Goal: Transaction & Acquisition: Purchase product/service

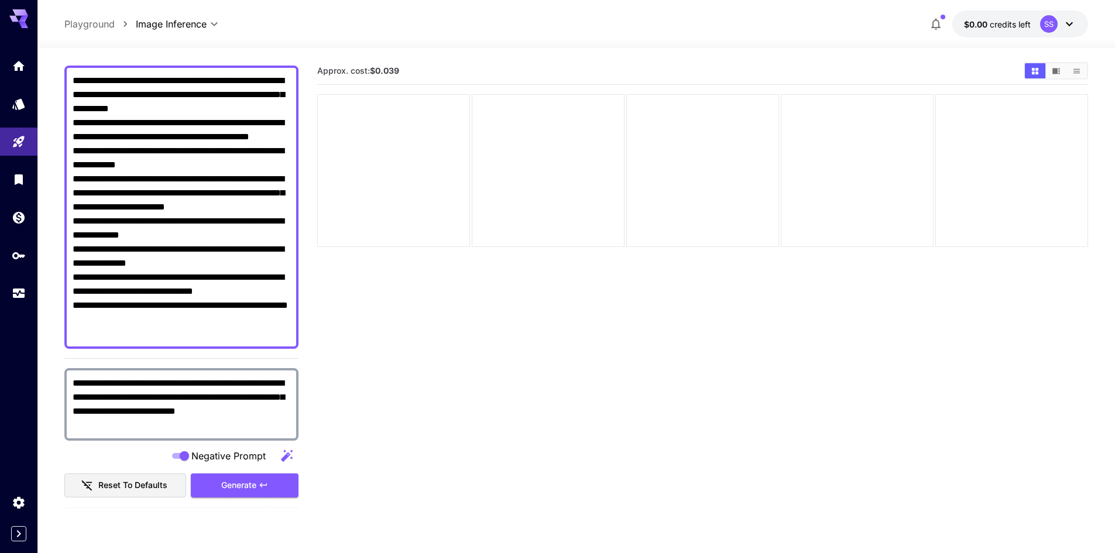
click at [353, 425] on section "Approx. cost: $0.039" at bounding box center [702, 333] width 771 height 553
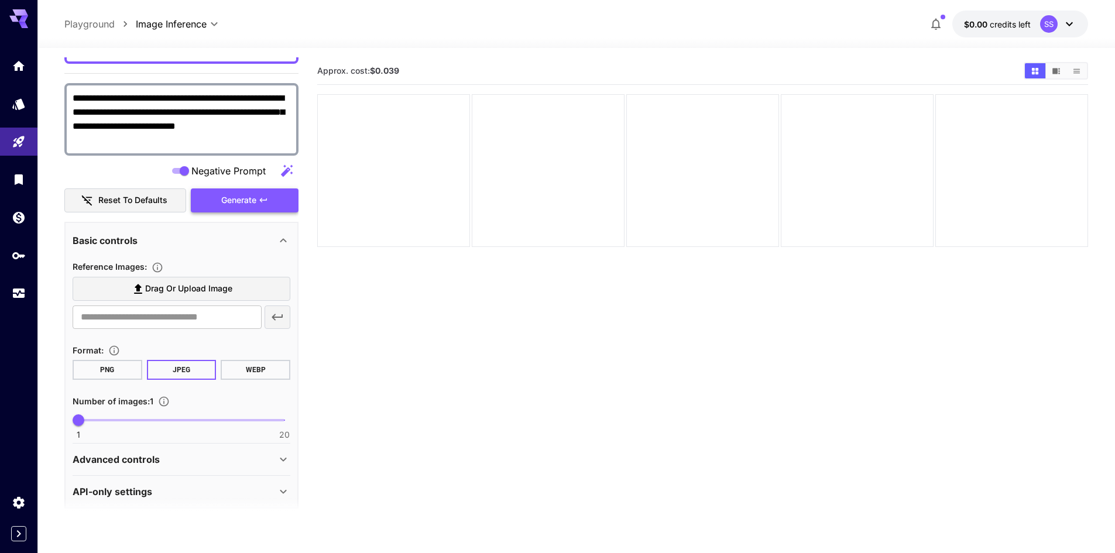
scroll to position [400, 0]
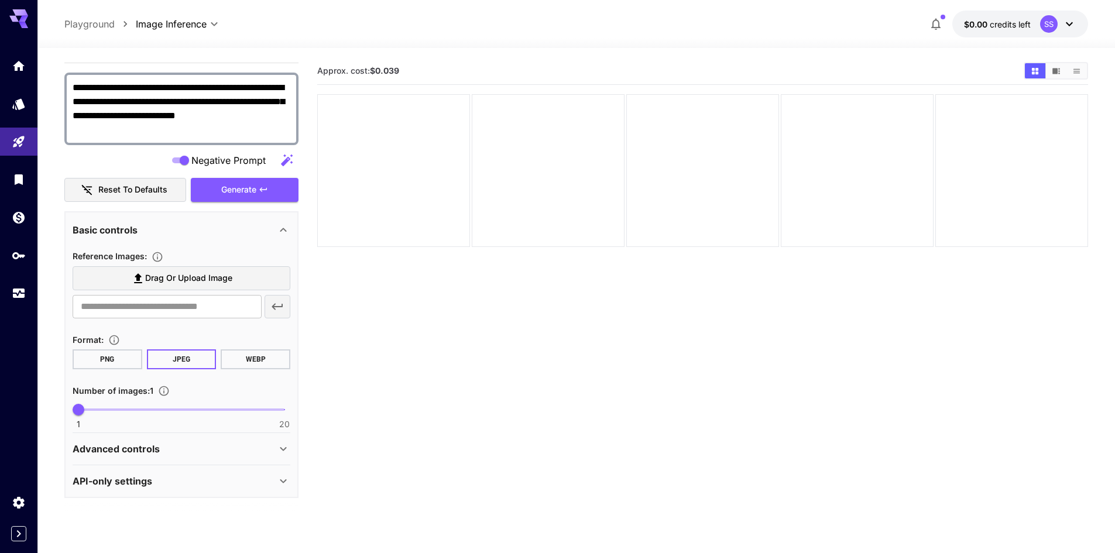
click at [109, 404] on span "1 20 1" at bounding box center [181, 410] width 206 height 18
type input "*"
click at [183, 445] on div "Advanced controls" at bounding box center [175, 449] width 204 height 14
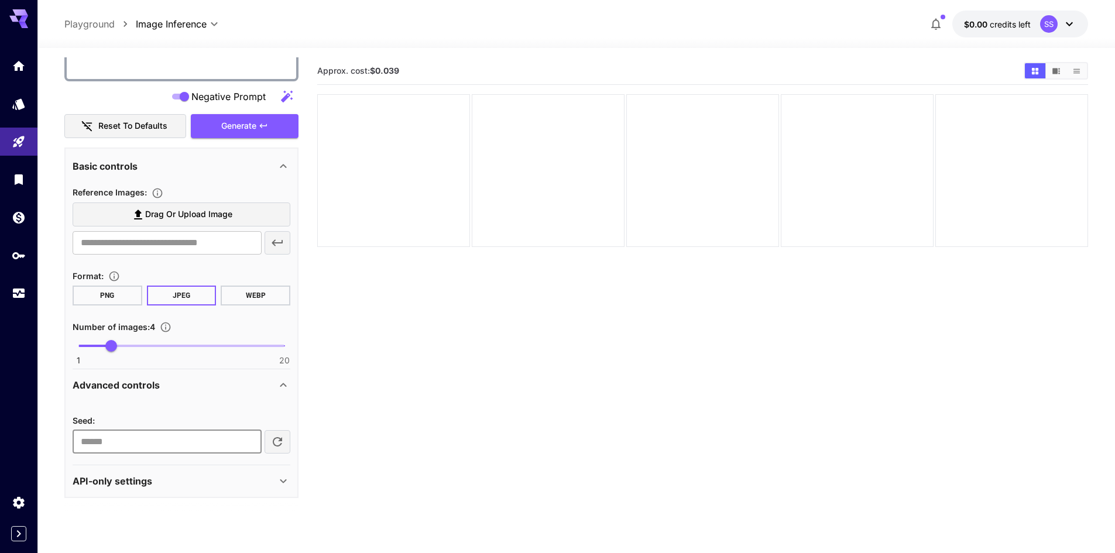
click at [183, 445] on input "number" at bounding box center [167, 441] width 189 height 23
type input "**"
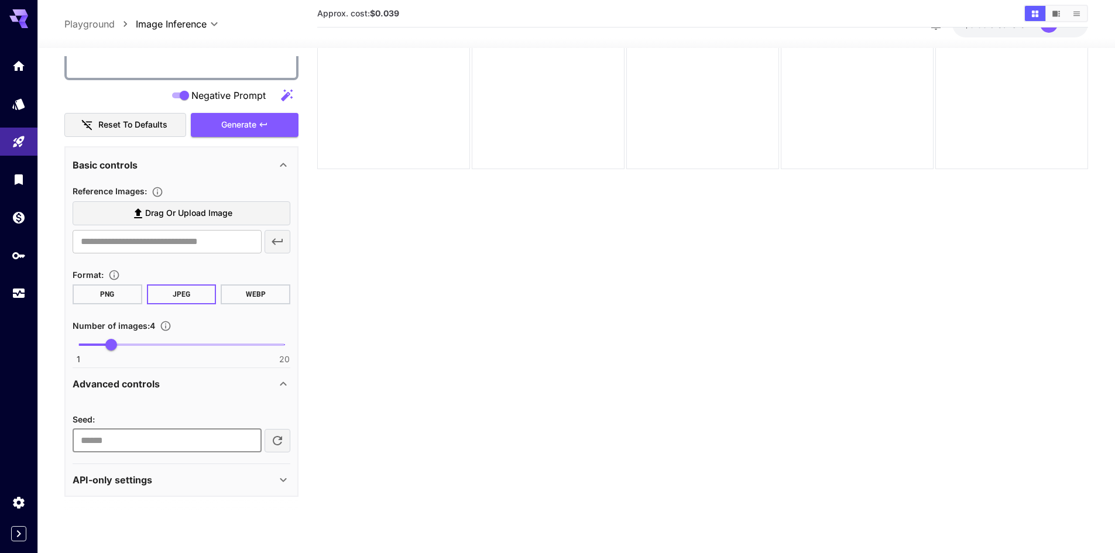
click at [225, 477] on div "API-only settings" at bounding box center [175, 480] width 204 height 14
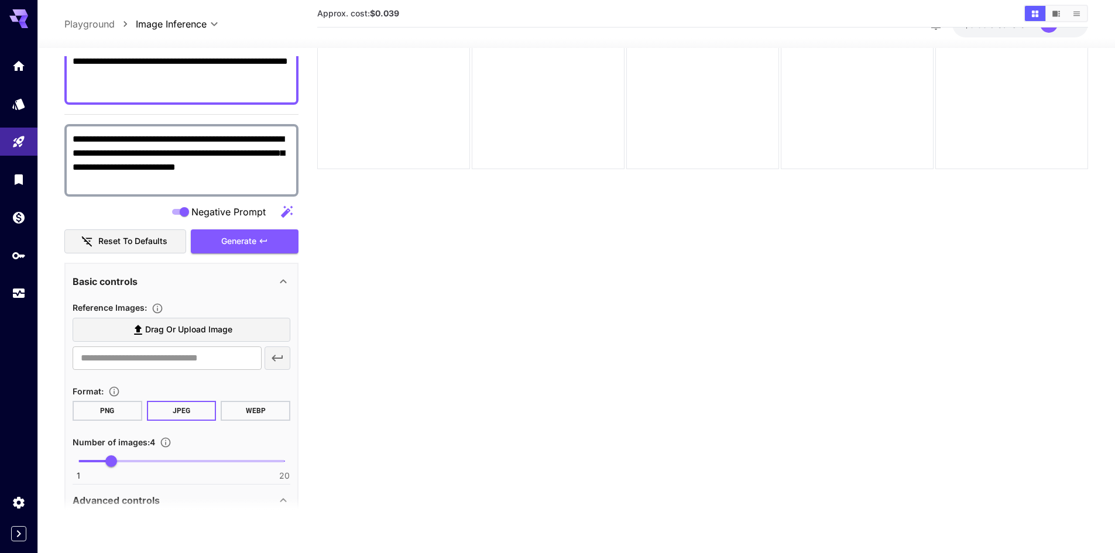
scroll to position [346, 0]
click at [183, 331] on span "Drag or upload image" at bounding box center [188, 330] width 87 height 15
click at [0, 0] on input "Drag or upload image" at bounding box center [0, 0] width 0 height 0
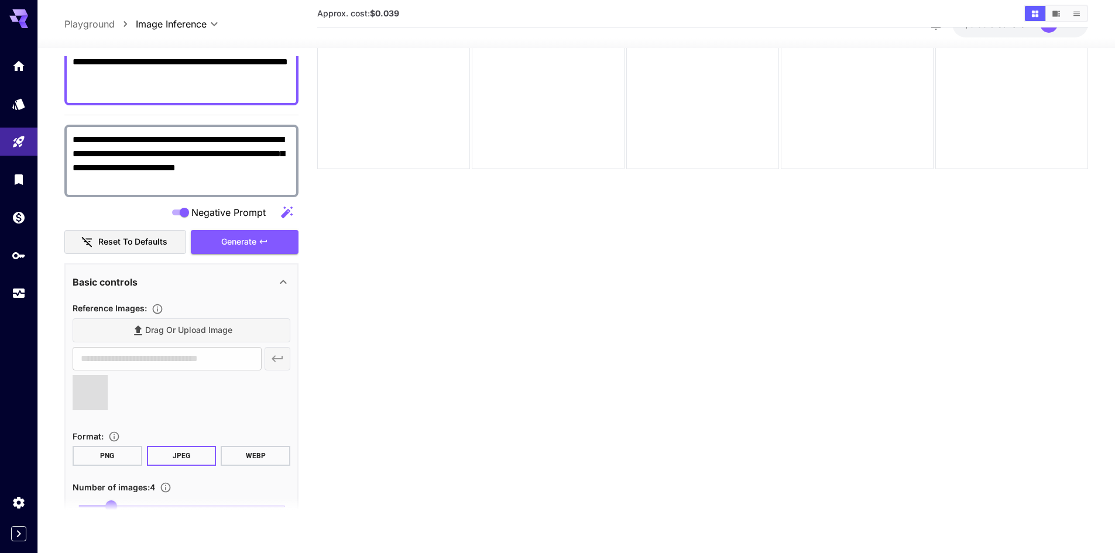
type input "**********"
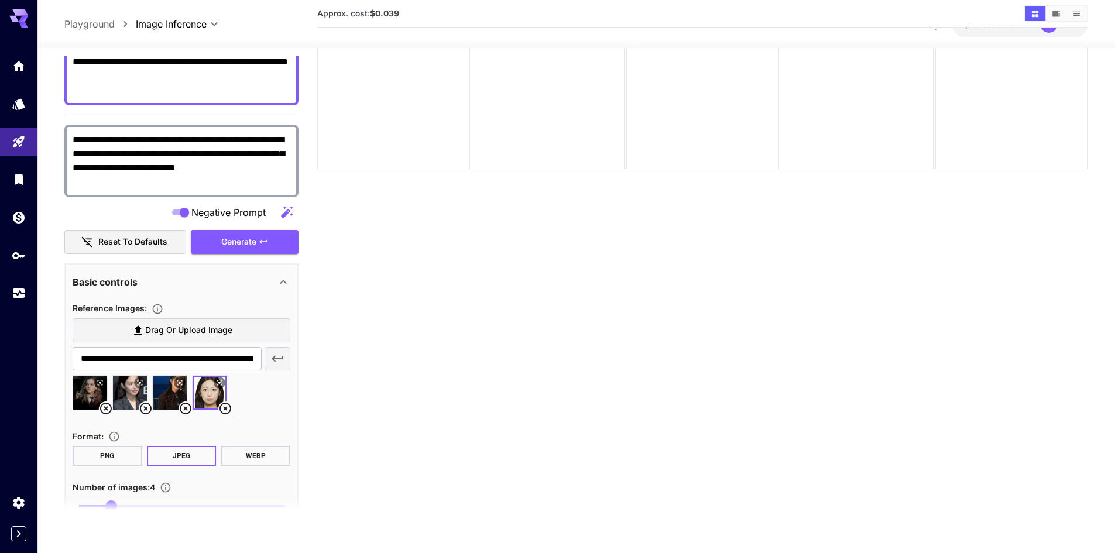
click at [784, 231] on section "Approx. cost: $0.039" at bounding box center [702, 256] width 771 height 553
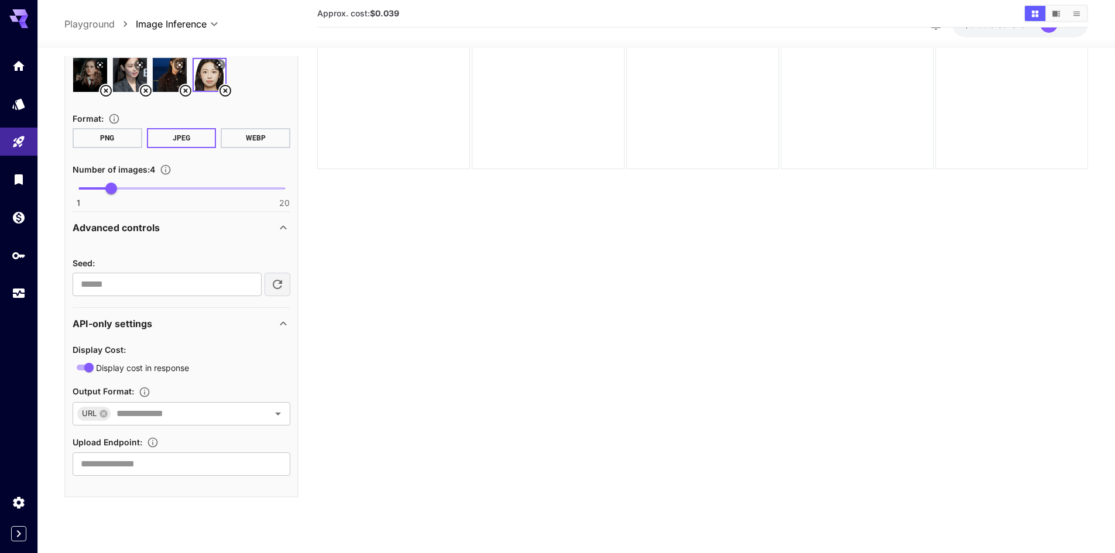
scroll to position [665, 0]
click at [142, 411] on input "text" at bounding box center [182, 413] width 140 height 16
click at [332, 376] on section "Approx. cost: $0.039" at bounding box center [702, 258] width 771 height 553
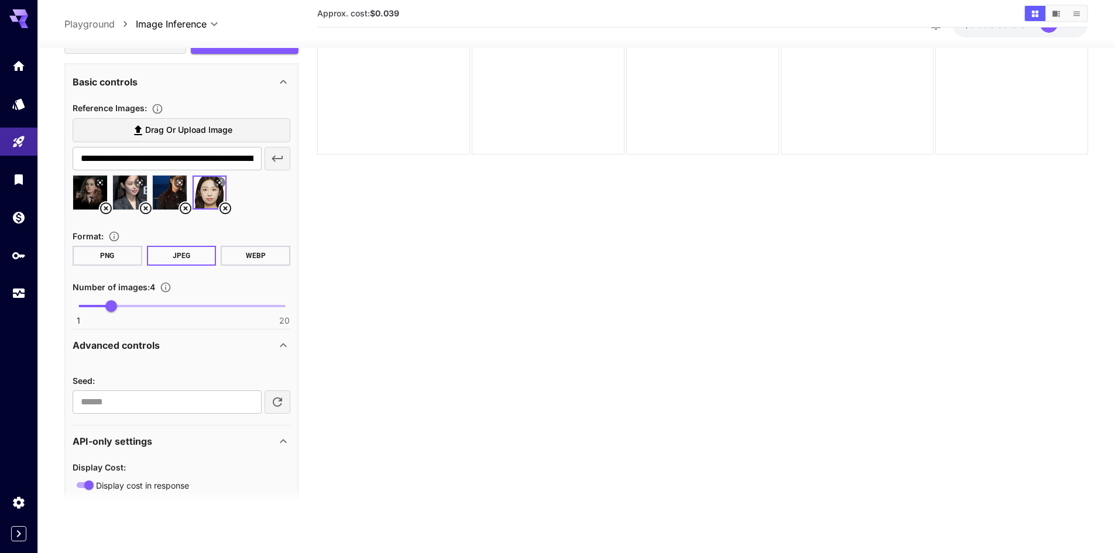
scroll to position [665, 0]
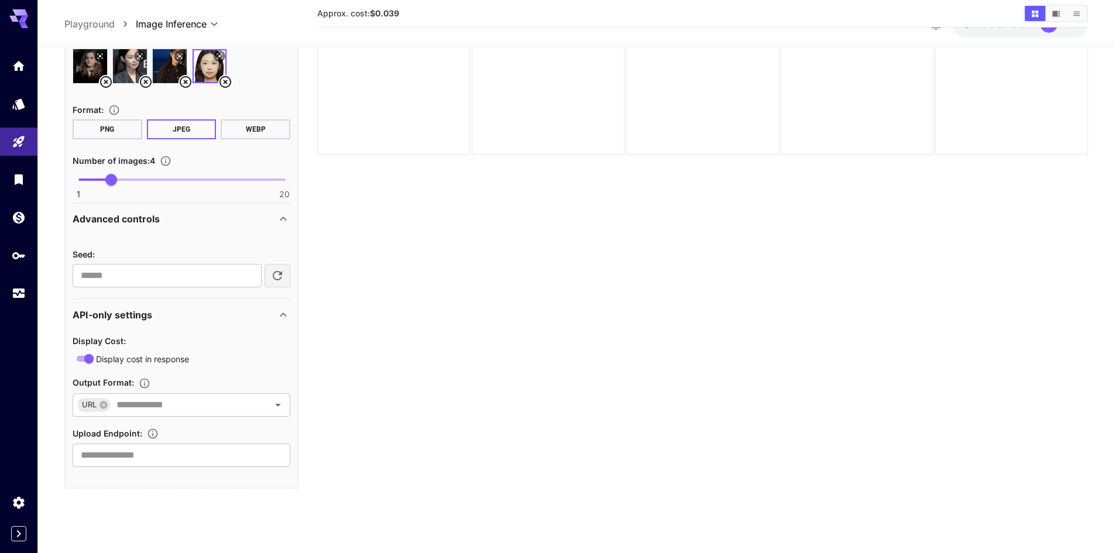
click at [499, 291] on section "Approx. cost: $0.039" at bounding box center [702, 241] width 771 height 553
click at [141, 452] on input "text" at bounding box center [182, 455] width 218 height 23
click at [252, 371] on div "Display Cost : Display cost in response Output Format : URL ​ Upload Endpoint :…" at bounding box center [182, 400] width 218 height 133
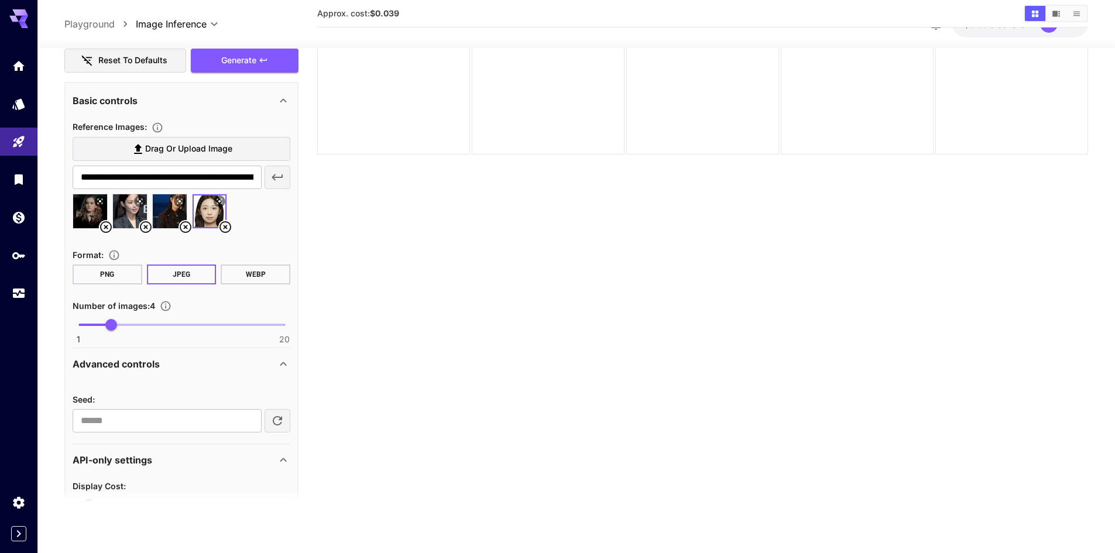
scroll to position [513, 0]
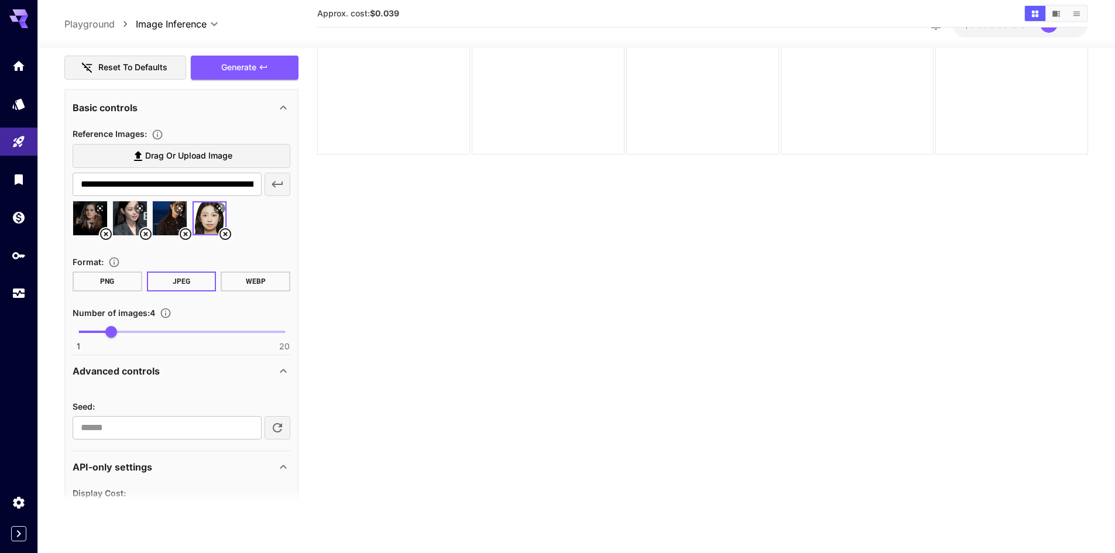
click at [222, 231] on icon at bounding box center [225, 234] width 14 height 14
click at [178, 206] on icon at bounding box center [179, 207] width 5 height 5
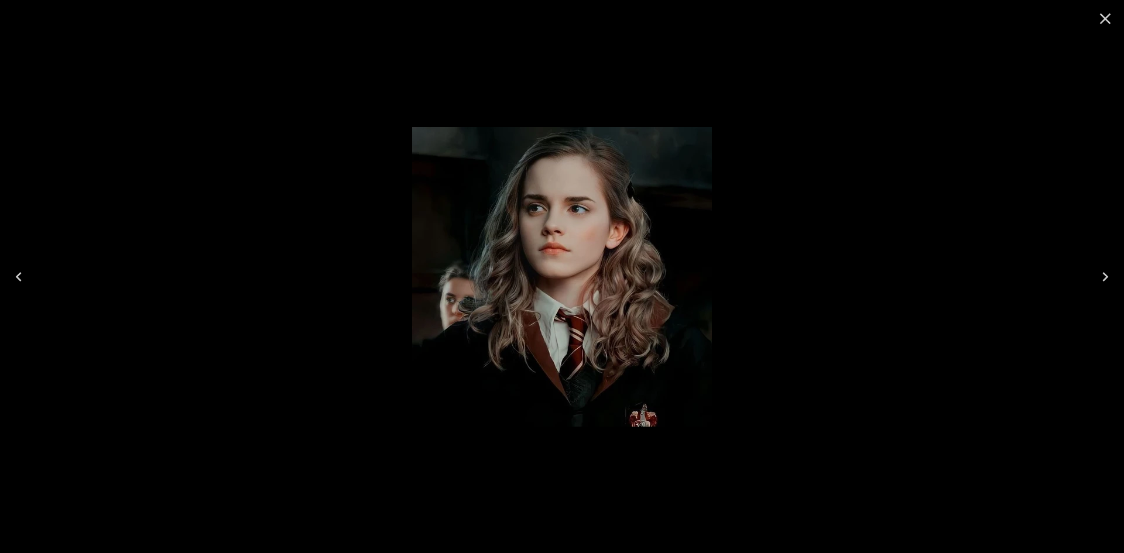
click at [1096, 19] on icon "Close" at bounding box center [1105, 18] width 19 height 19
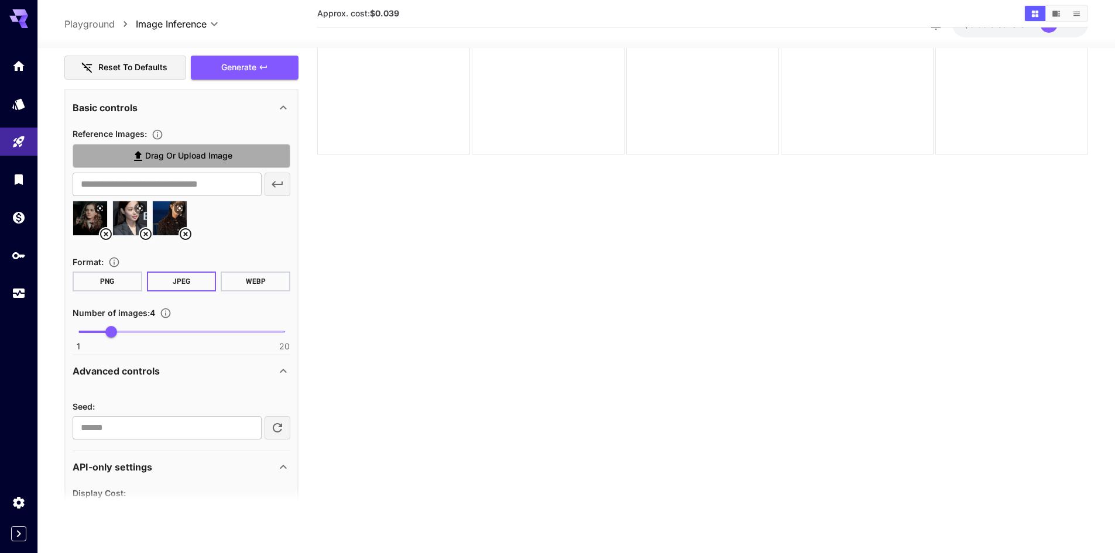
click at [225, 160] on span "Drag or upload image" at bounding box center [188, 156] width 87 height 15
click at [0, 0] on input "Drag or upload image" at bounding box center [0, 0] width 0 height 0
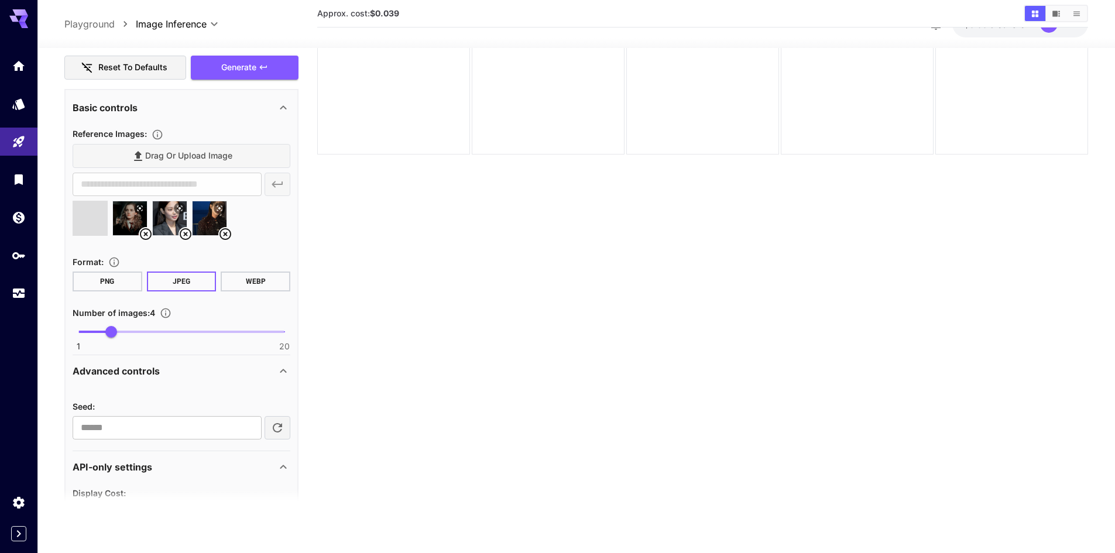
type input "**********"
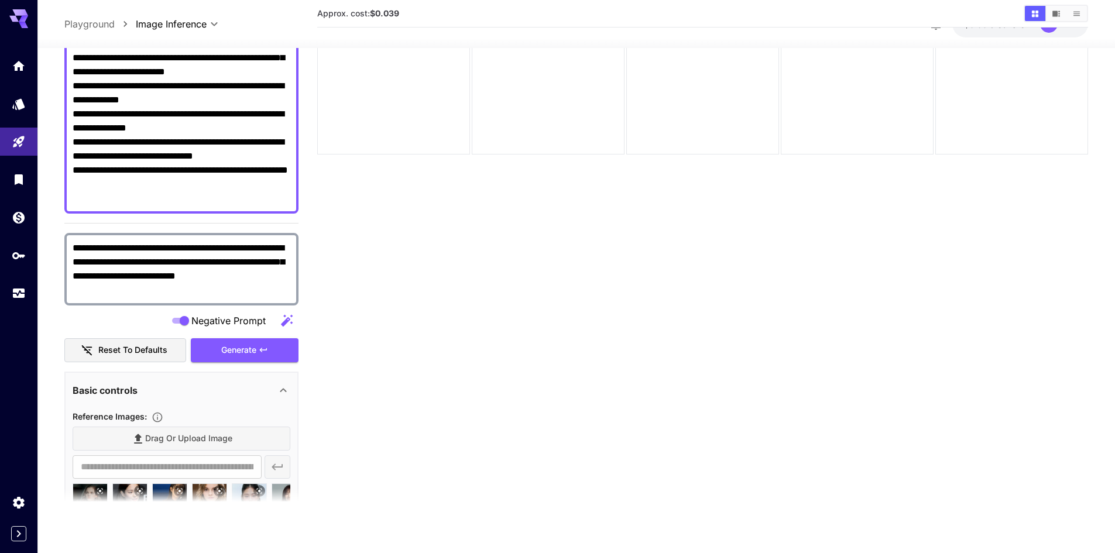
scroll to position [238, 0]
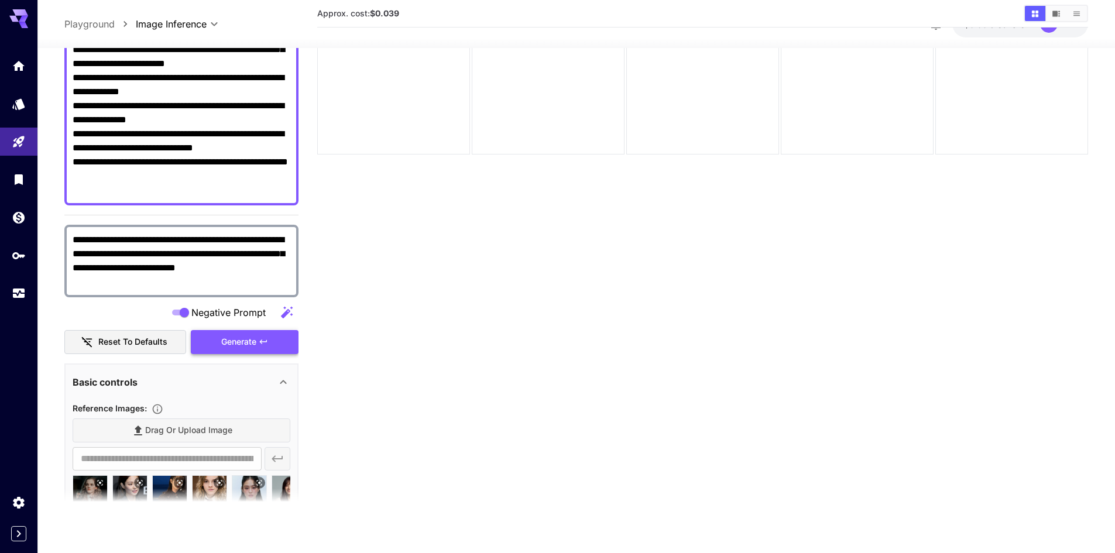
click at [252, 341] on span "Generate" at bounding box center [238, 342] width 35 height 15
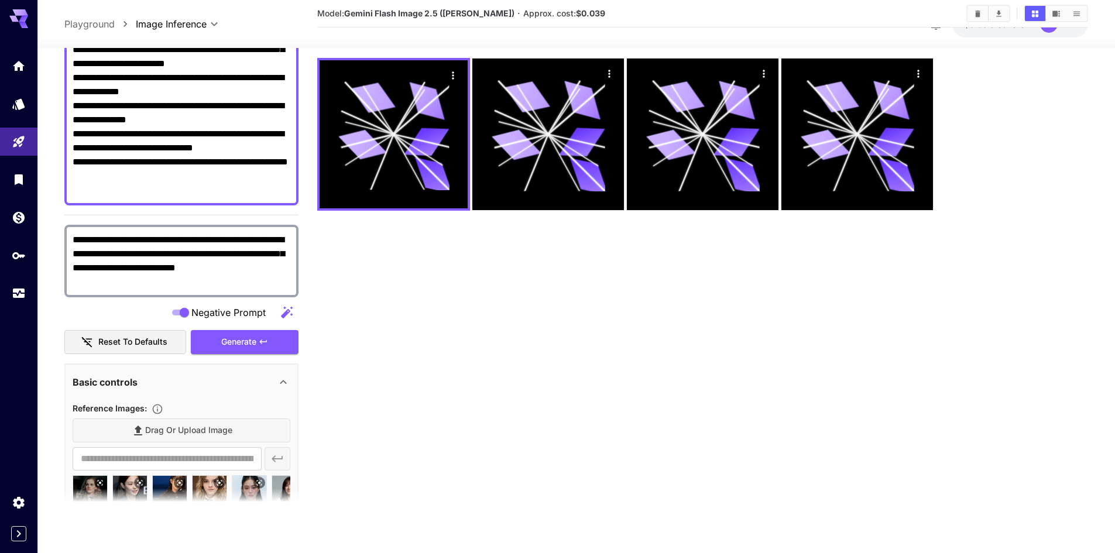
scroll to position [0, 0]
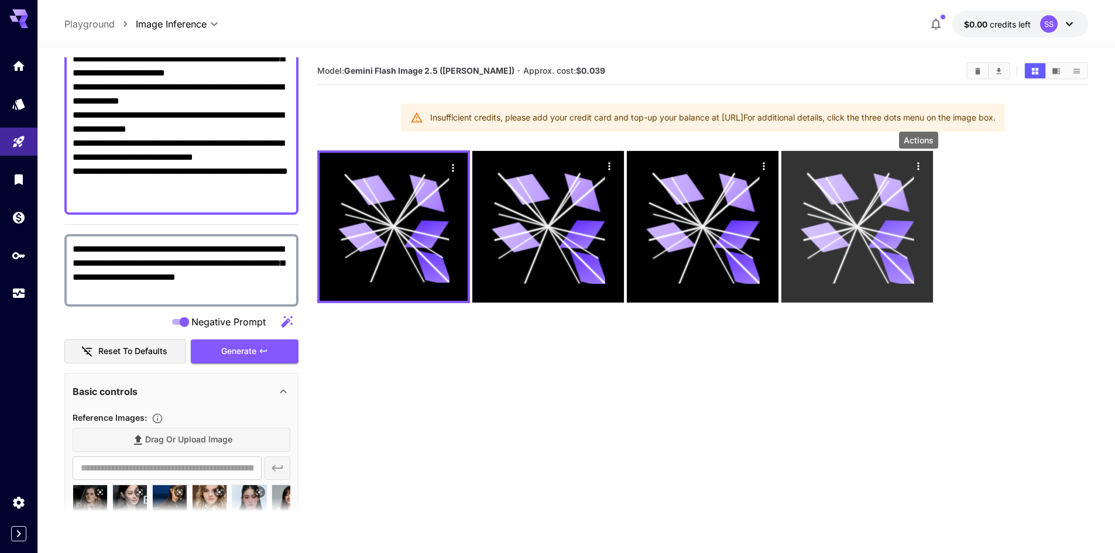
click at [915, 162] on icon "Actions" at bounding box center [918, 166] width 12 height 12
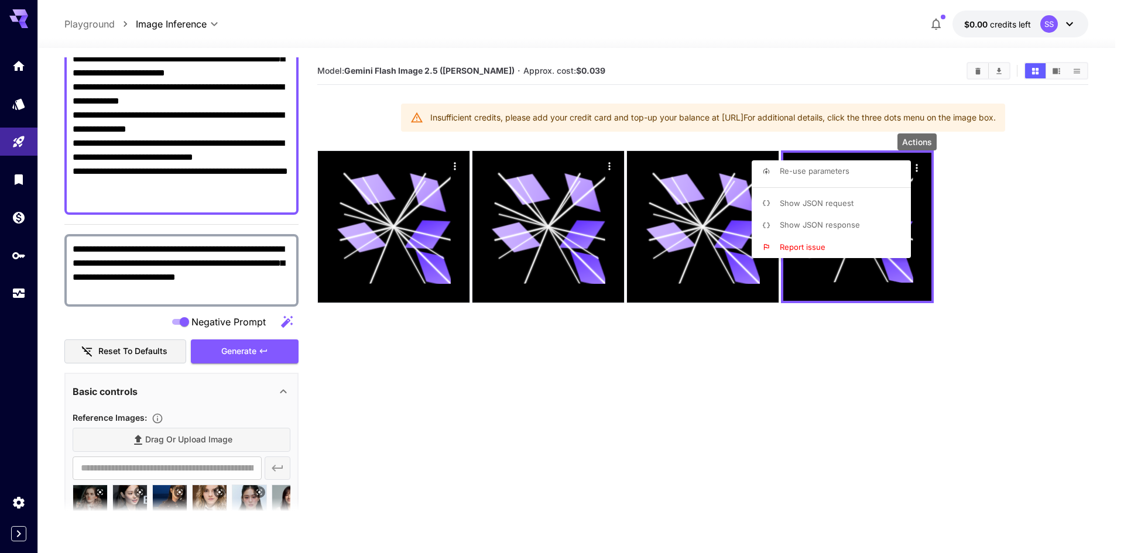
click at [907, 144] on div "Actions" at bounding box center [916, 141] width 39 height 17
click at [1007, 168] on div at bounding box center [562, 276] width 1124 height 553
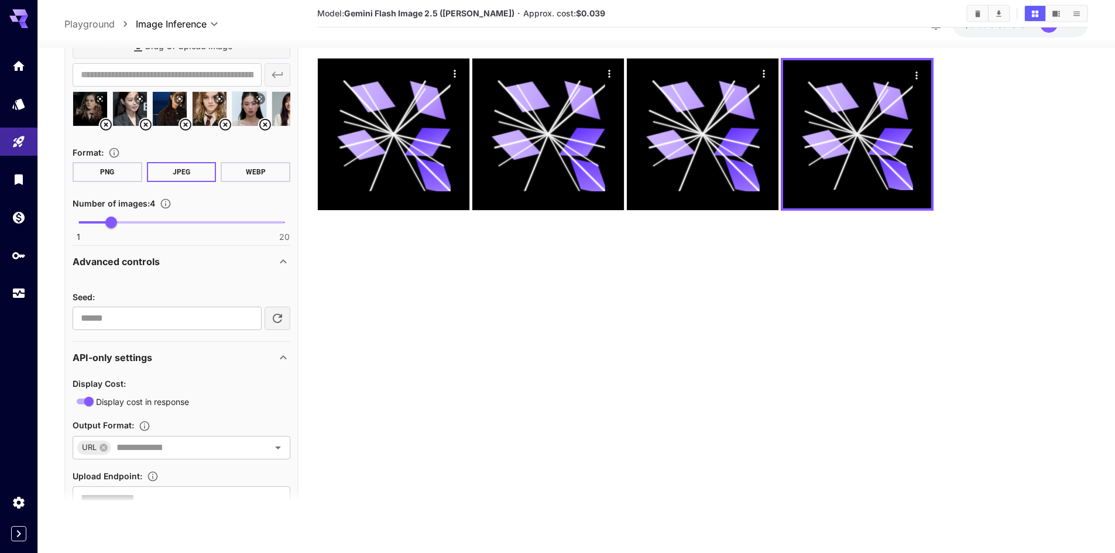
scroll to position [665, 0]
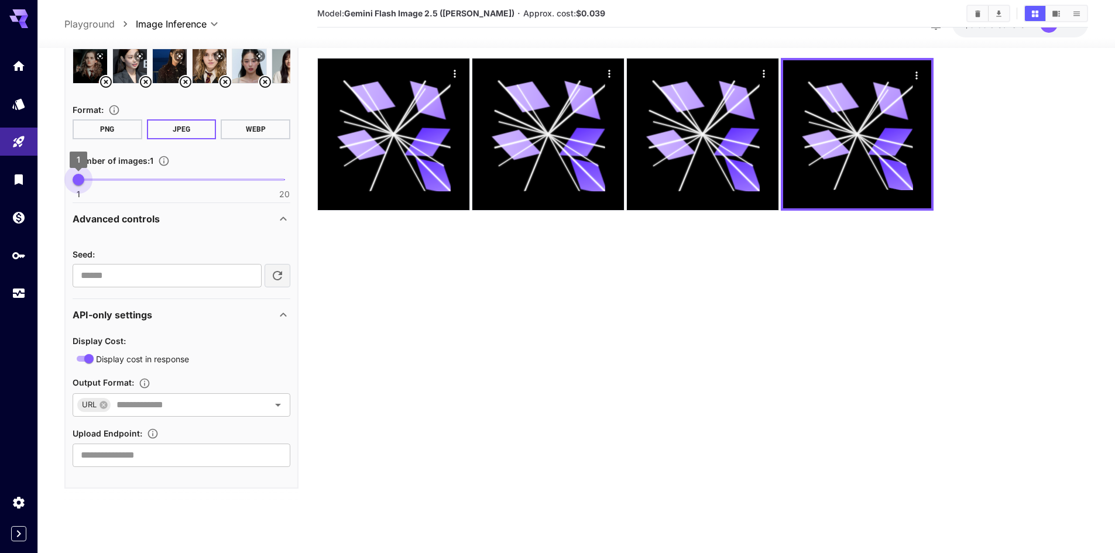
drag, startPoint x: 90, startPoint y: 179, endPoint x: 78, endPoint y: 183, distance: 12.4
click at [78, 183] on span "1" at bounding box center [79, 180] width 12 height 12
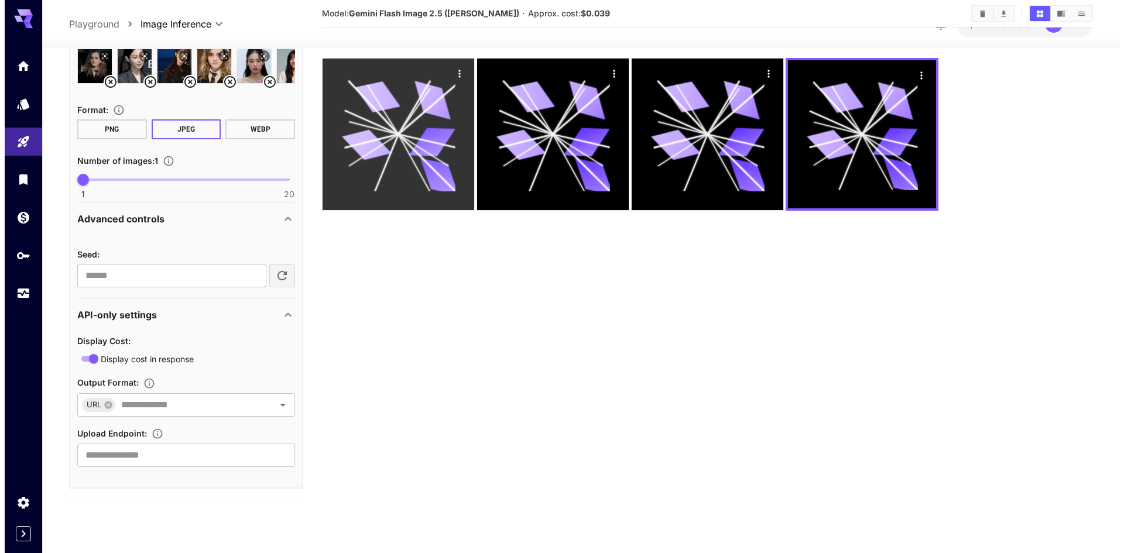
scroll to position [0, 0]
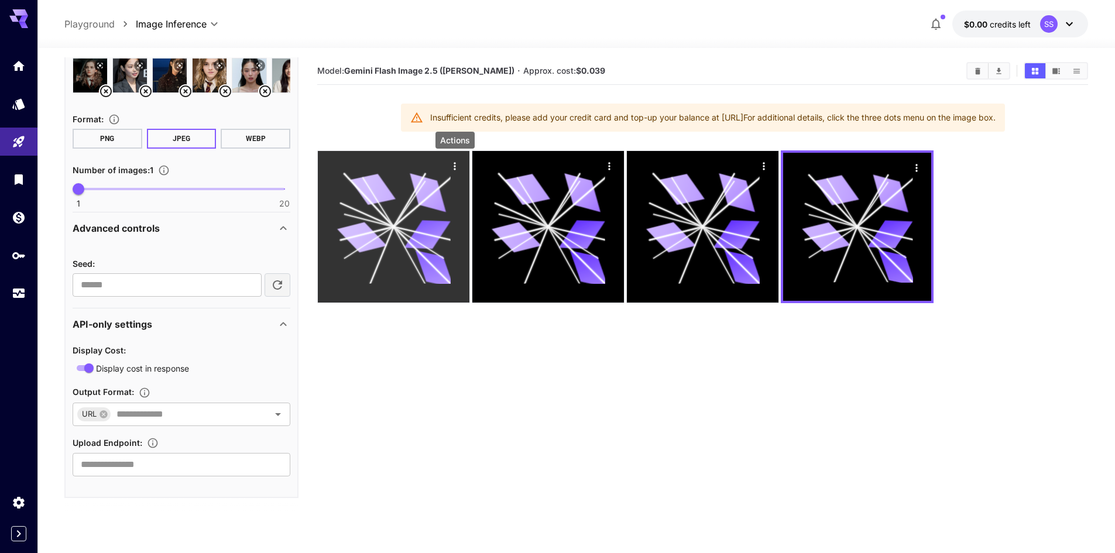
click at [452, 166] on icon "Actions" at bounding box center [455, 166] width 12 height 12
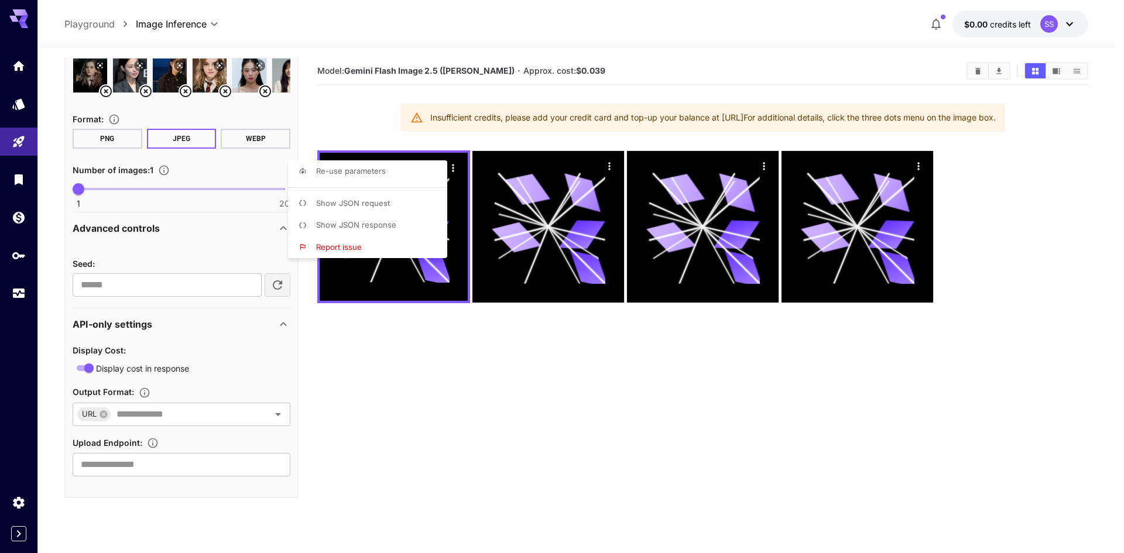
click at [454, 164] on div at bounding box center [562, 276] width 1124 height 553
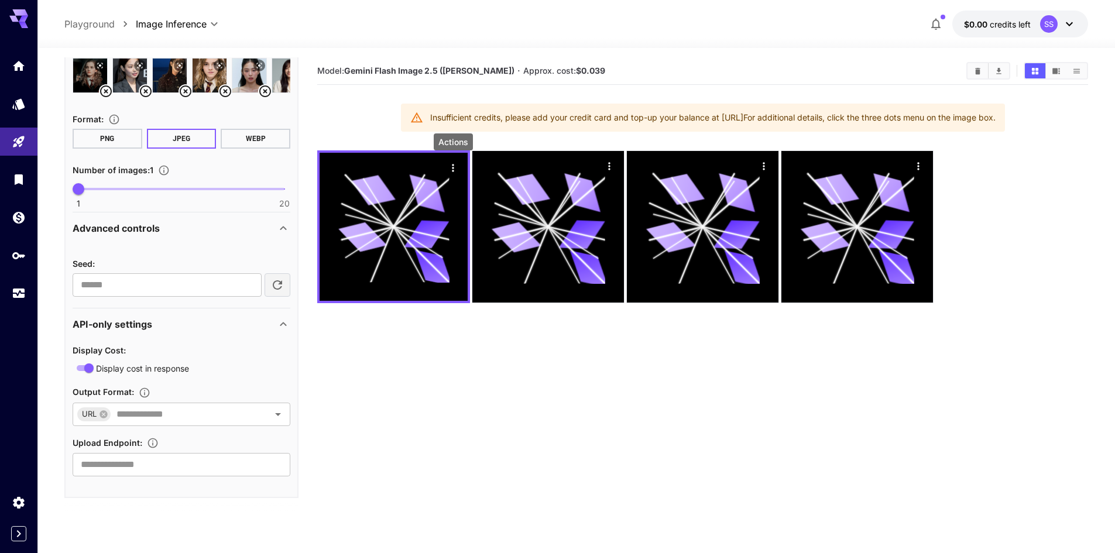
click at [454, 164] on icon "Actions" at bounding box center [453, 168] width 2 height 8
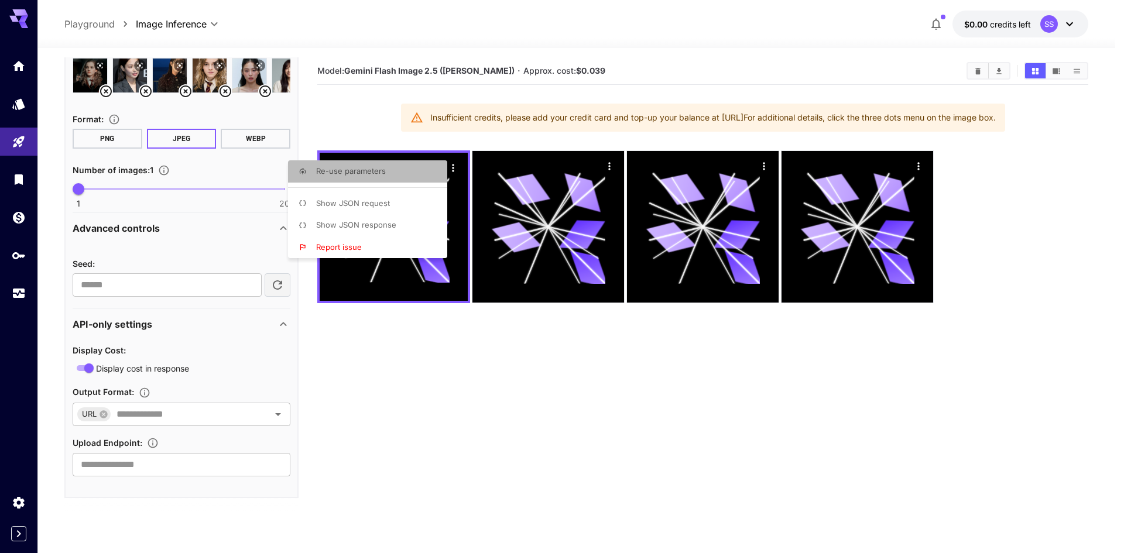
click at [432, 169] on li "Re-use parameters" at bounding box center [371, 171] width 166 height 22
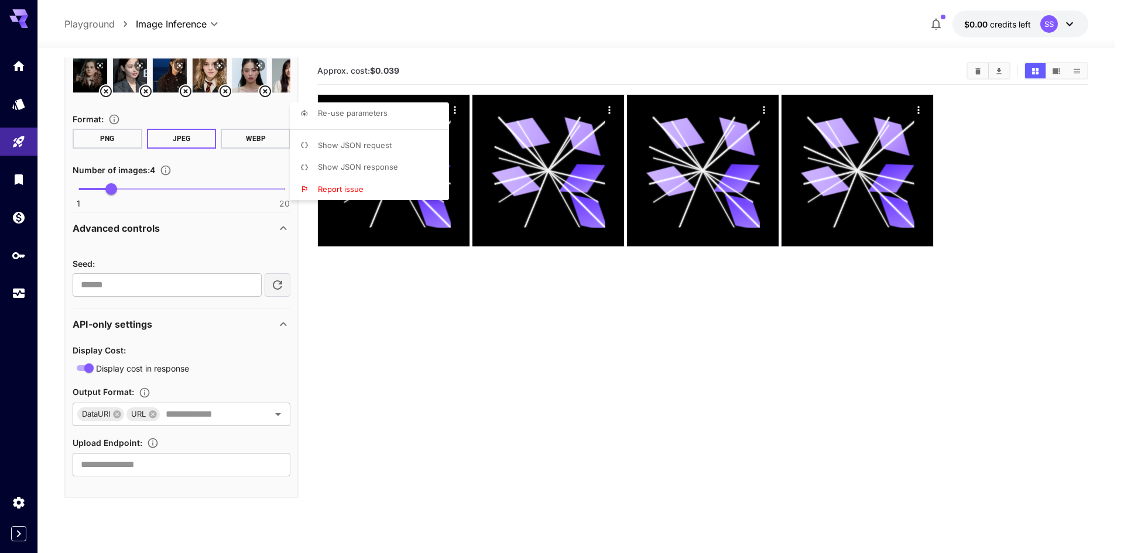
type input "*"
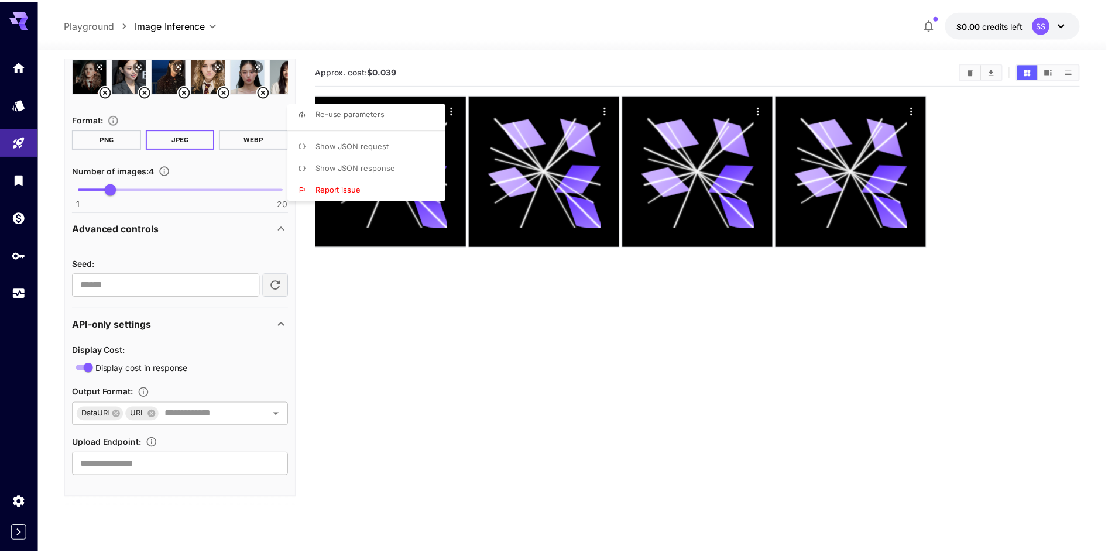
scroll to position [665, 0]
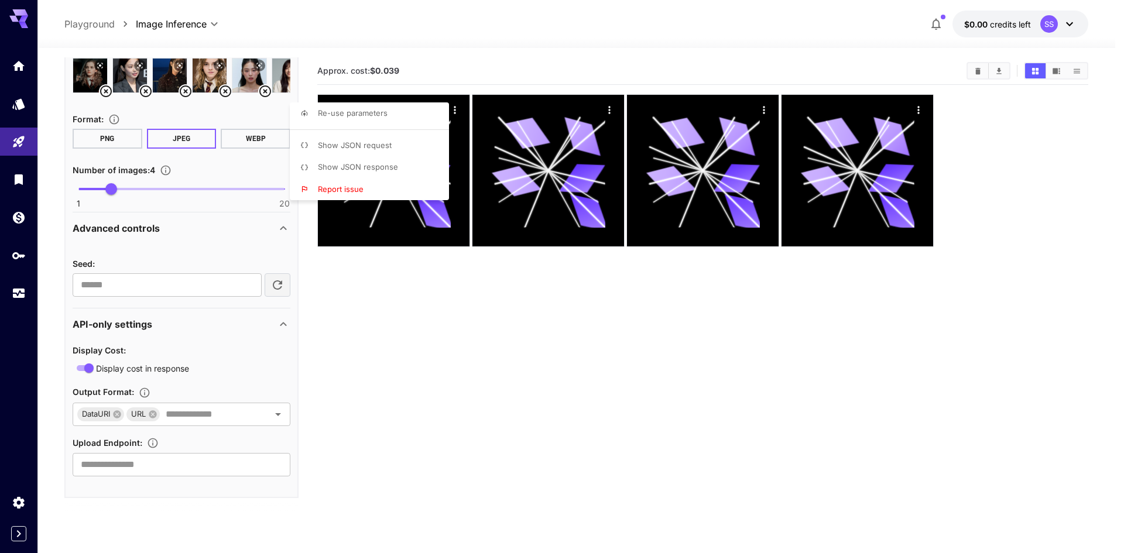
click at [415, 311] on div at bounding box center [562, 276] width 1124 height 553
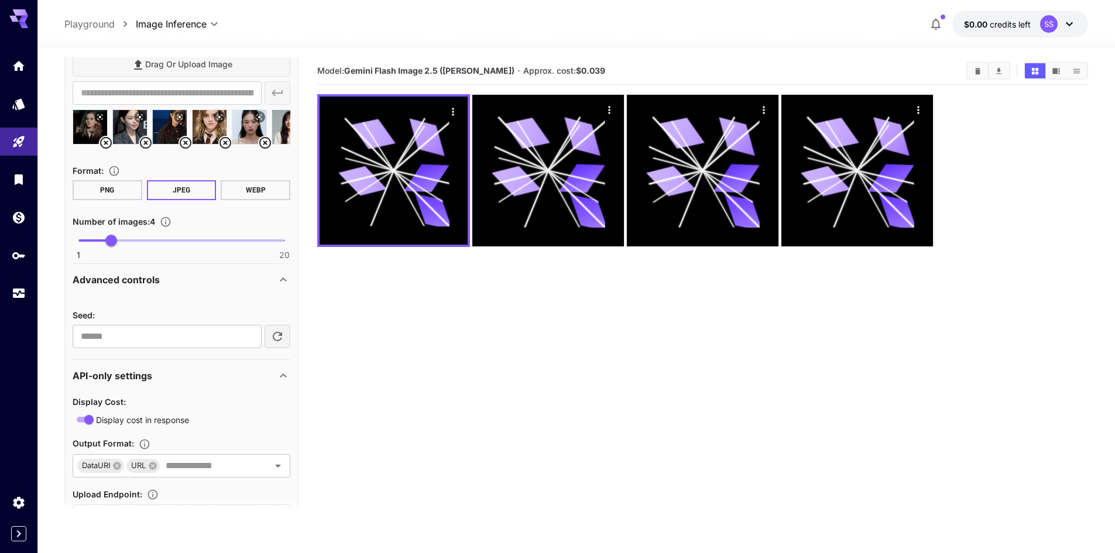
scroll to position [613, 0]
click at [286, 339] on button "button" at bounding box center [278, 336] width 26 height 23
type input "********"
click at [217, 343] on input "********" at bounding box center [167, 336] width 189 height 23
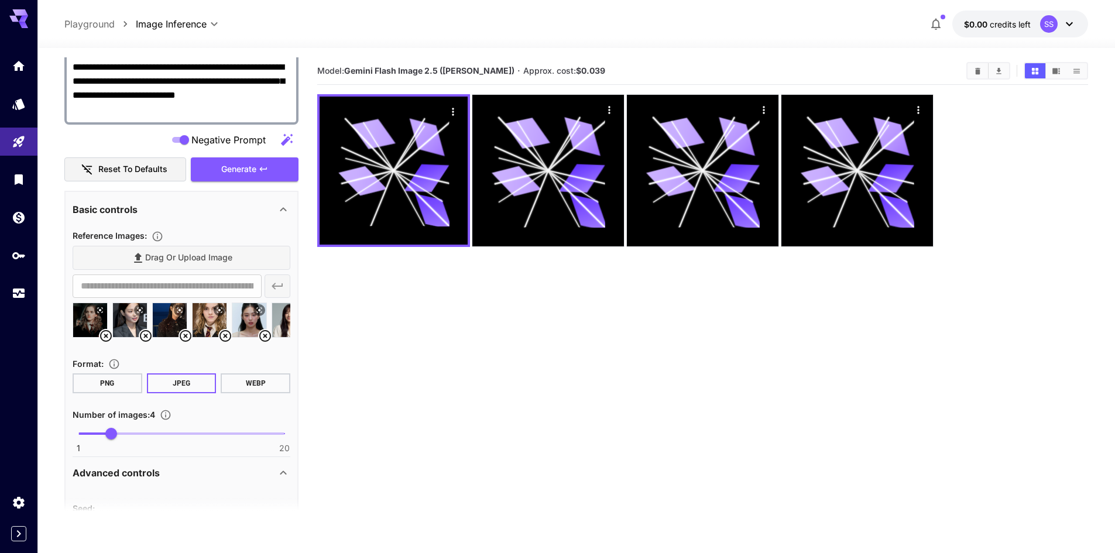
scroll to position [0, 0]
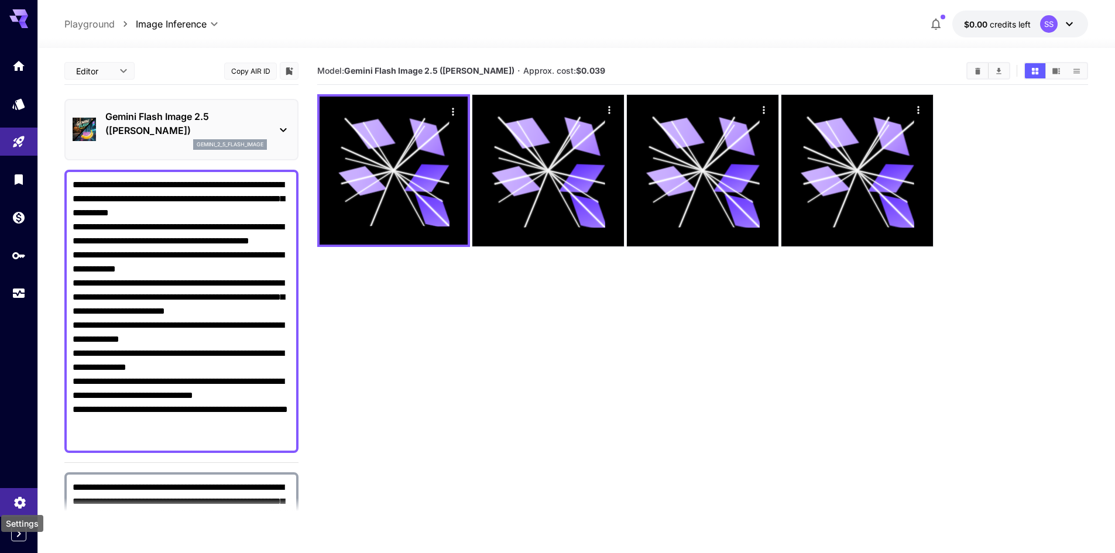
click at [23, 497] on icon "Settings" at bounding box center [20, 500] width 14 height 14
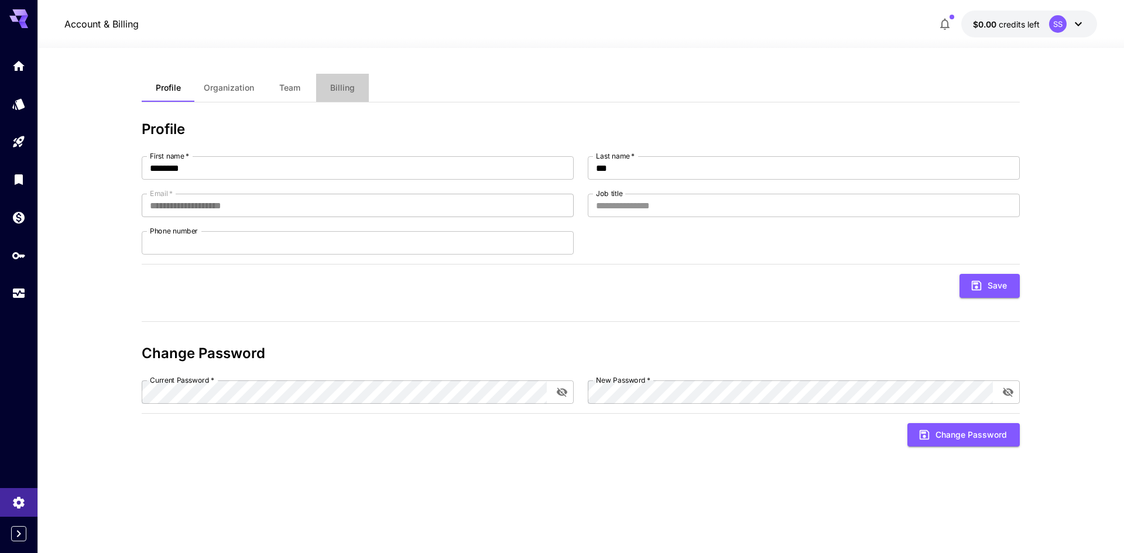
click at [336, 86] on span "Billing" at bounding box center [342, 88] width 25 height 11
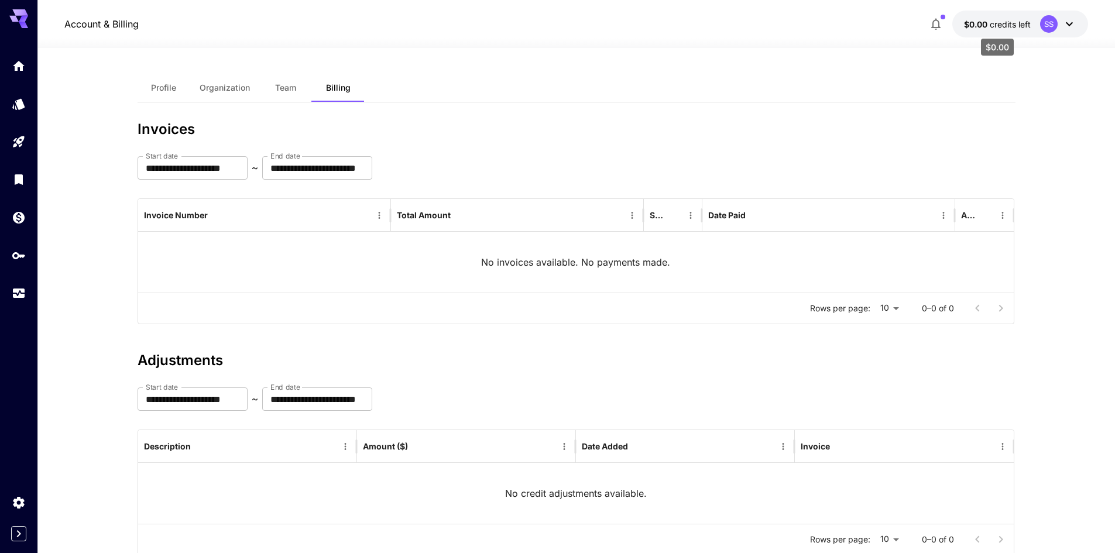
click at [998, 23] on span "credits left" at bounding box center [1010, 24] width 41 height 10
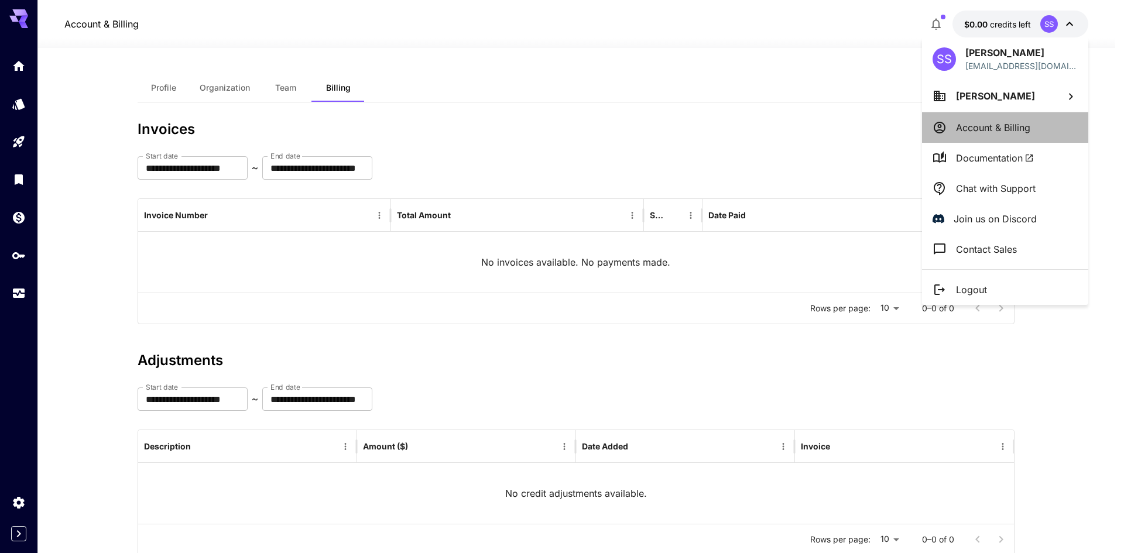
click at [978, 122] on p "Account & Billing" at bounding box center [993, 128] width 74 height 14
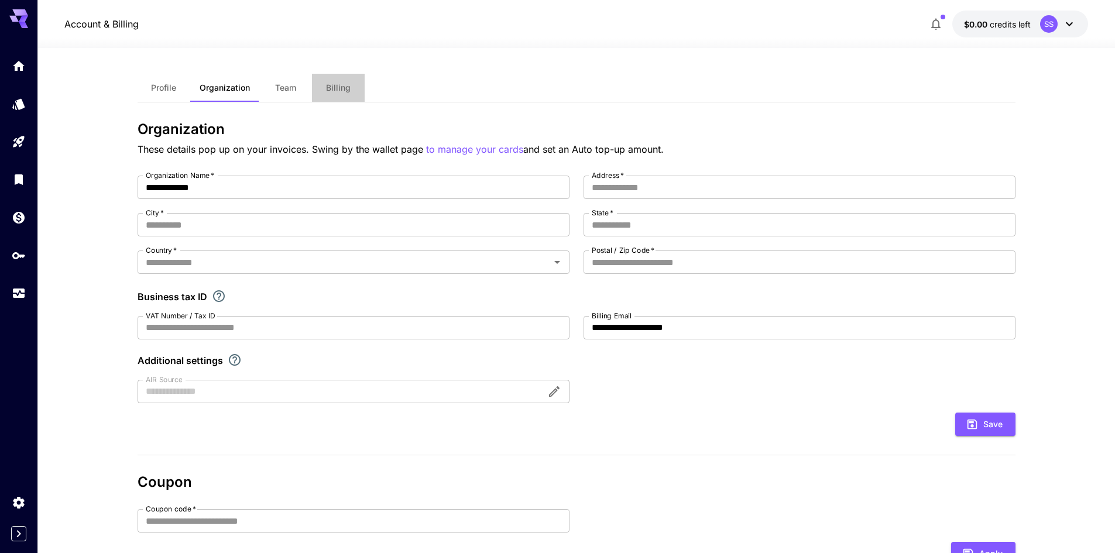
click at [326, 83] on span "Billing" at bounding box center [338, 88] width 25 height 11
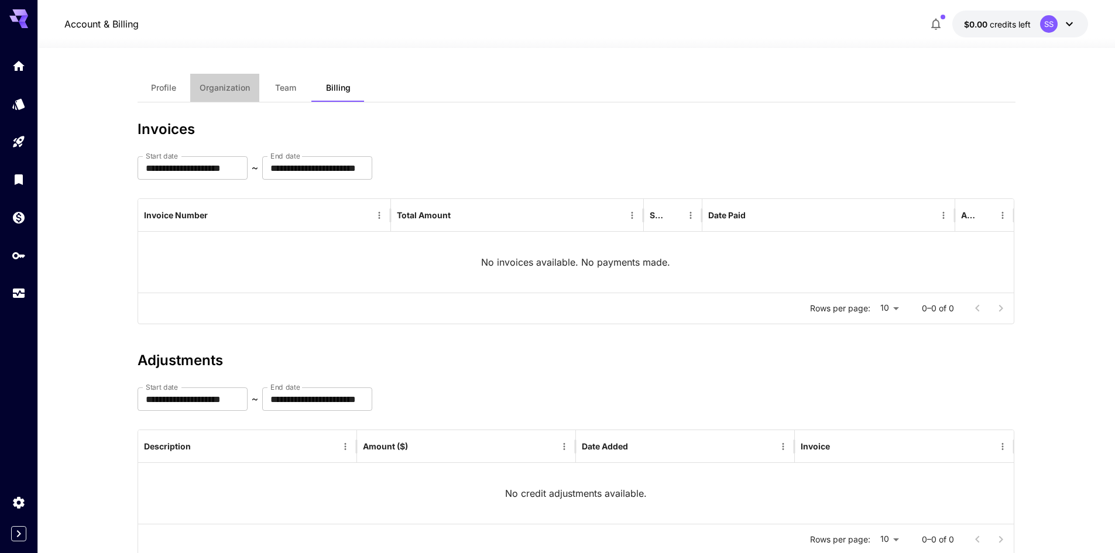
click at [231, 91] on span "Organization" at bounding box center [225, 88] width 50 height 11
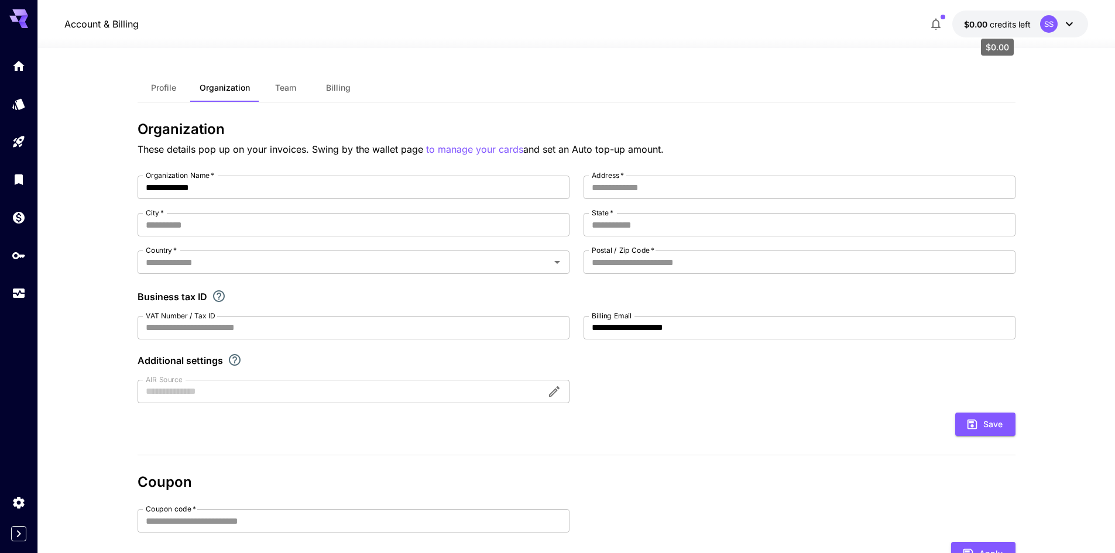
click at [1005, 22] on span "credits left" at bounding box center [1010, 24] width 41 height 10
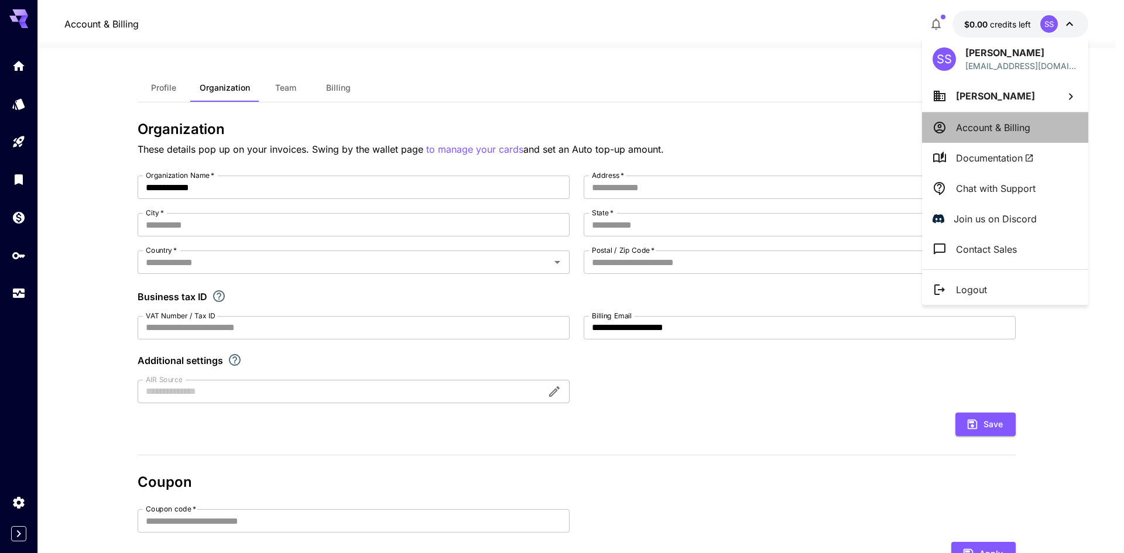
click at [968, 113] on li "Account & Billing" at bounding box center [1005, 127] width 166 height 30
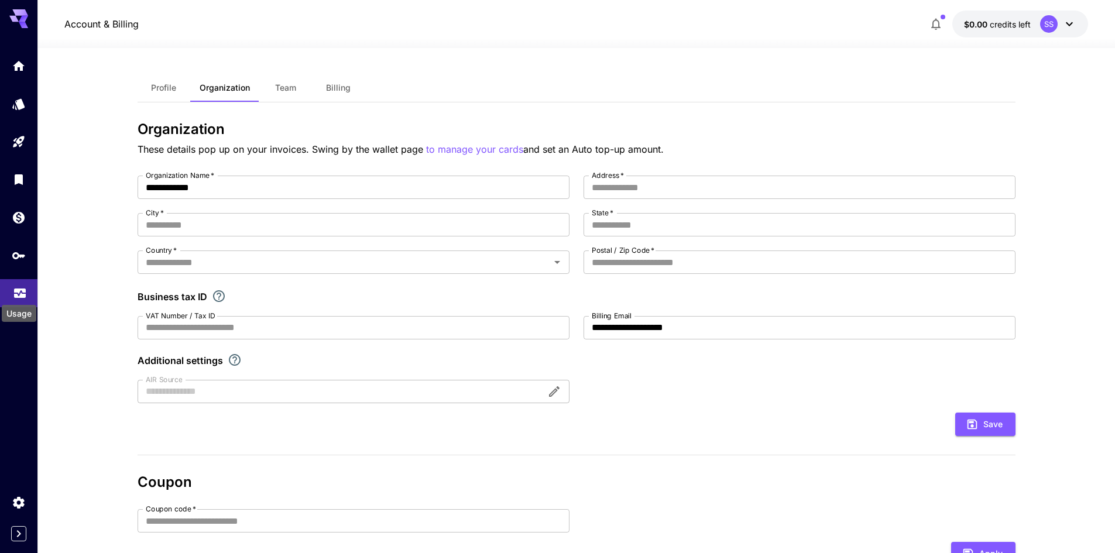
click at [22, 289] on icon "Usage" at bounding box center [20, 290] width 12 height 6
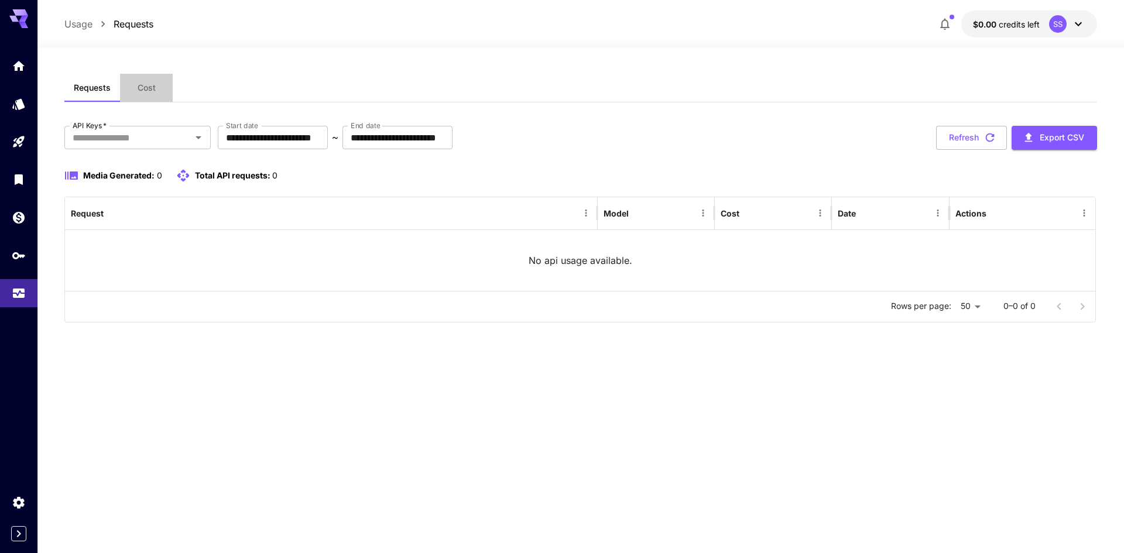
click at [148, 94] on button "Cost" at bounding box center [146, 88] width 53 height 28
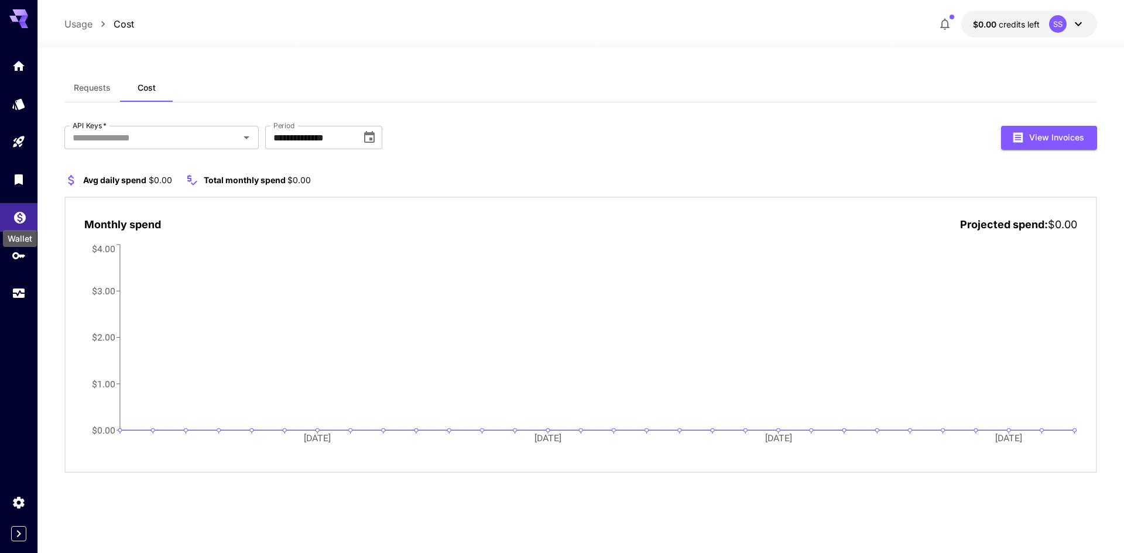
click at [18, 212] on icon "Wallet" at bounding box center [20, 214] width 12 height 12
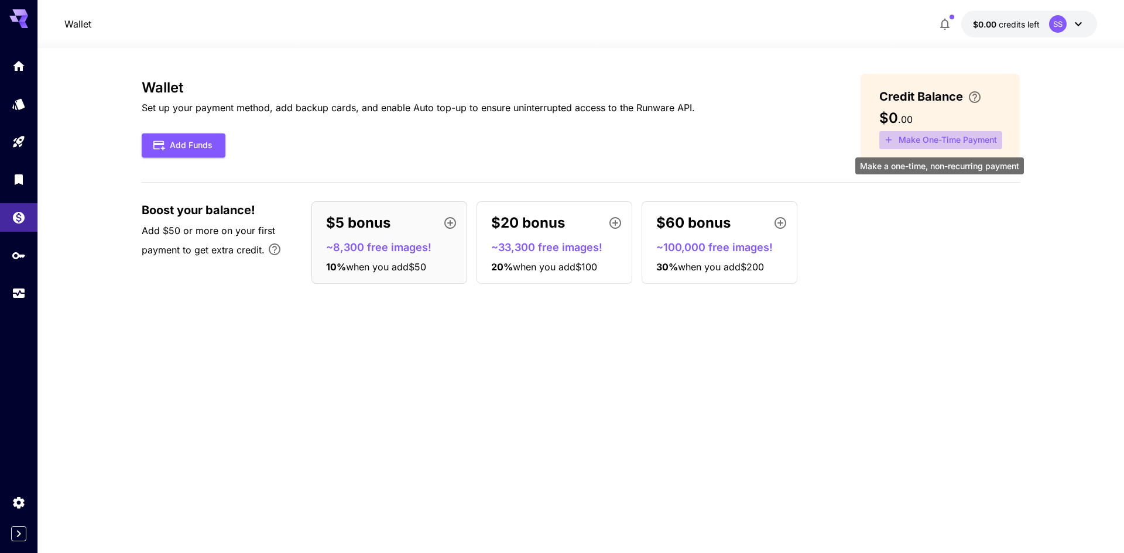
click at [952, 143] on button "Make One-Time Payment" at bounding box center [940, 140] width 123 height 18
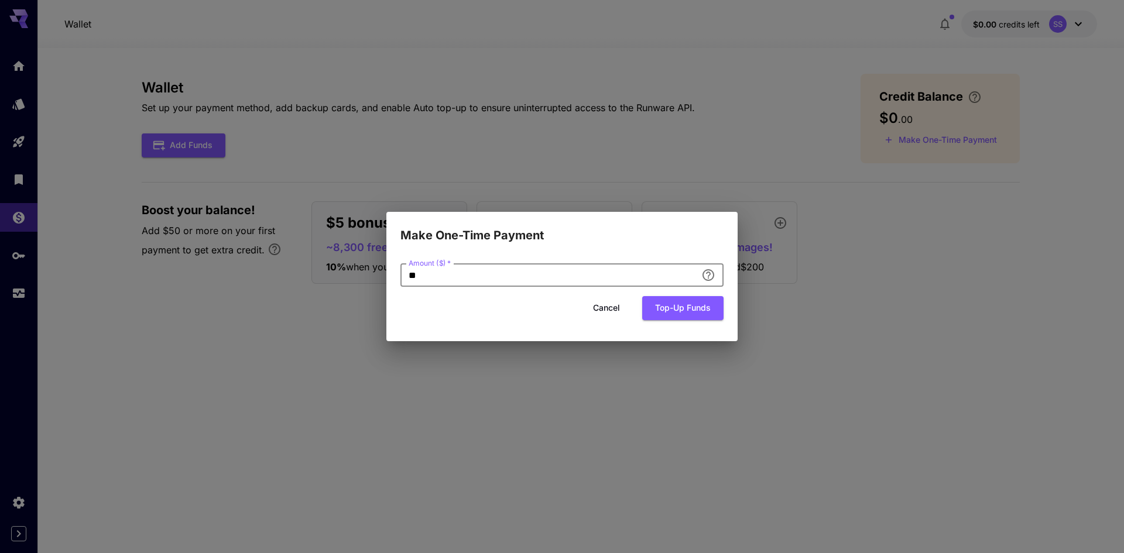
click at [606, 277] on input "**" at bounding box center [548, 274] width 296 height 23
click at [671, 305] on button "Top-up funds" at bounding box center [682, 308] width 81 height 24
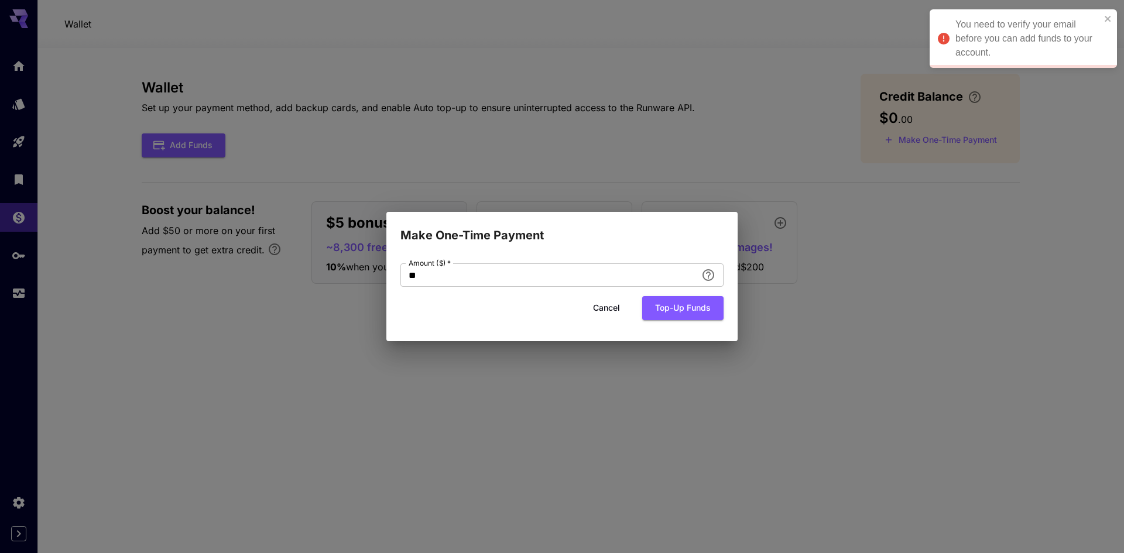
click at [985, 42] on div "You need to verify your email before you can add funds to your account." at bounding box center [1027, 39] width 145 height 42
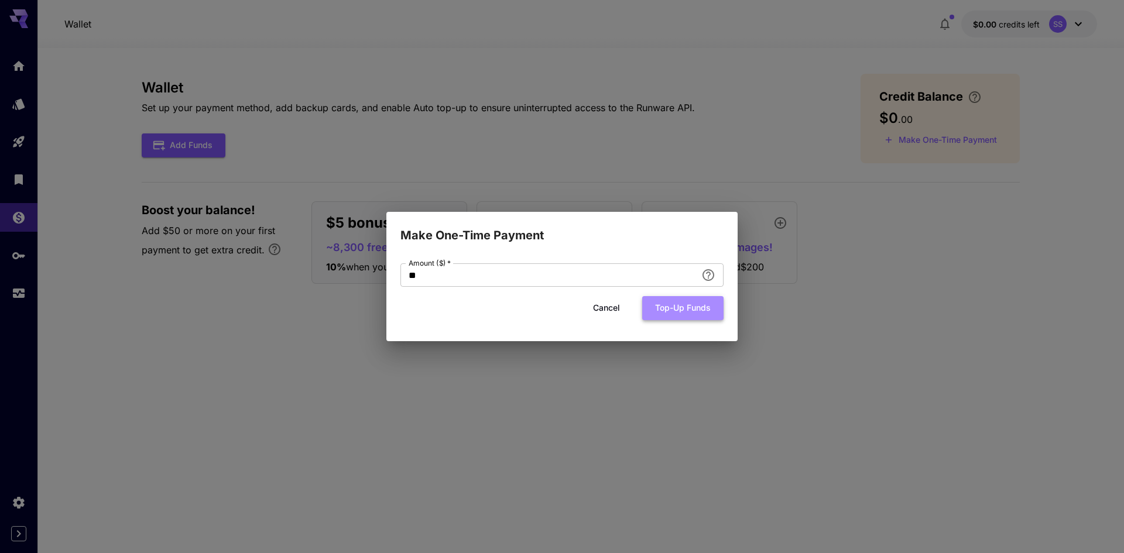
click at [655, 307] on button "Top-up funds" at bounding box center [682, 308] width 81 height 24
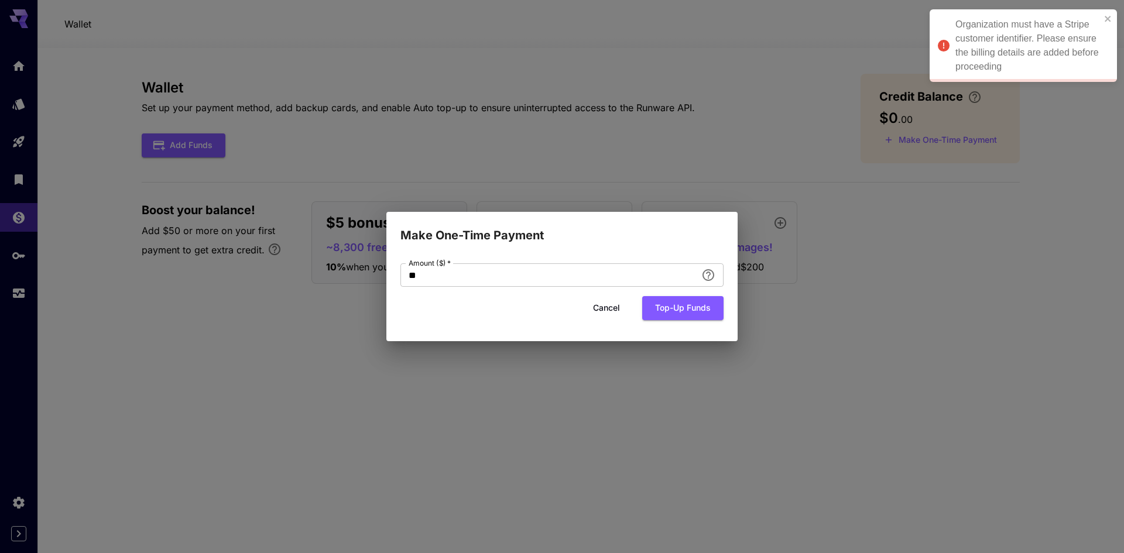
click at [809, 279] on div "Make One-Time Payment Amount ($)   * ** Amount ($)   * Cancel Top-up funds" at bounding box center [562, 276] width 1124 height 553
click at [612, 308] on button "Cancel" at bounding box center [606, 308] width 53 height 24
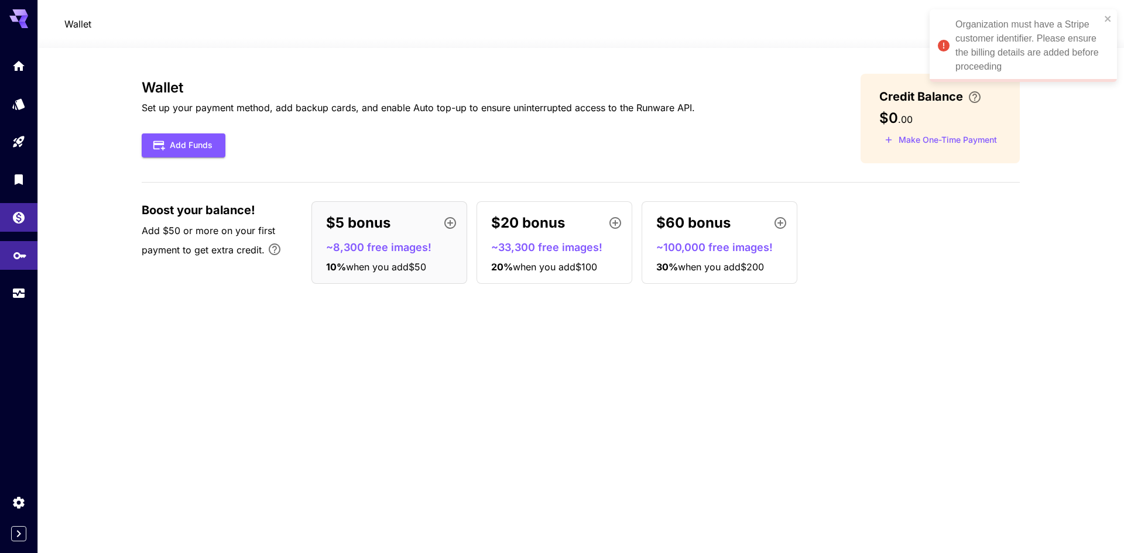
click at [9, 248] on link at bounding box center [18, 255] width 37 height 29
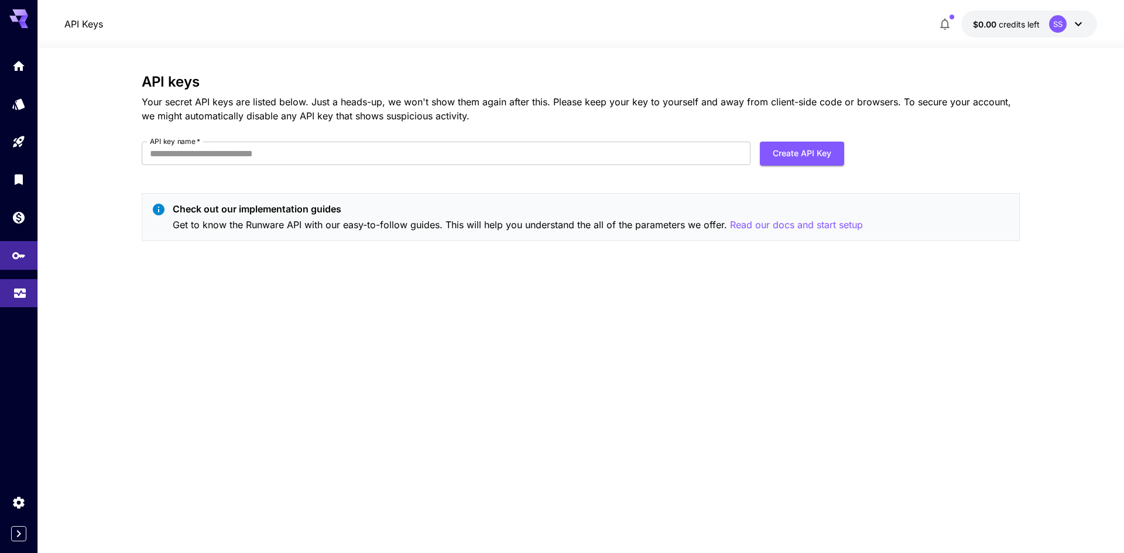
click at [23, 281] on link at bounding box center [18, 293] width 37 height 29
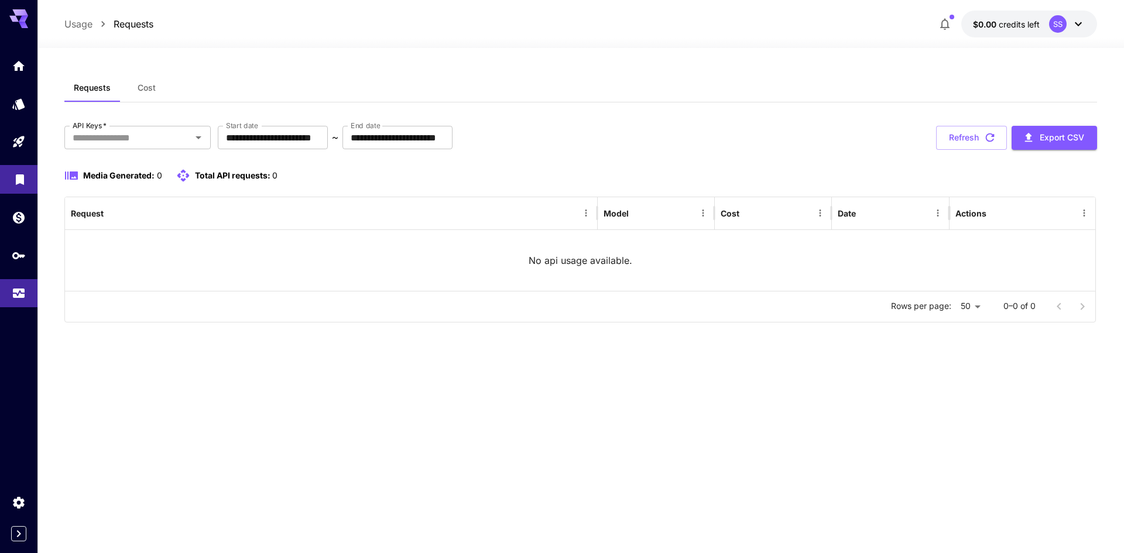
click at [19, 190] on link at bounding box center [18, 179] width 37 height 29
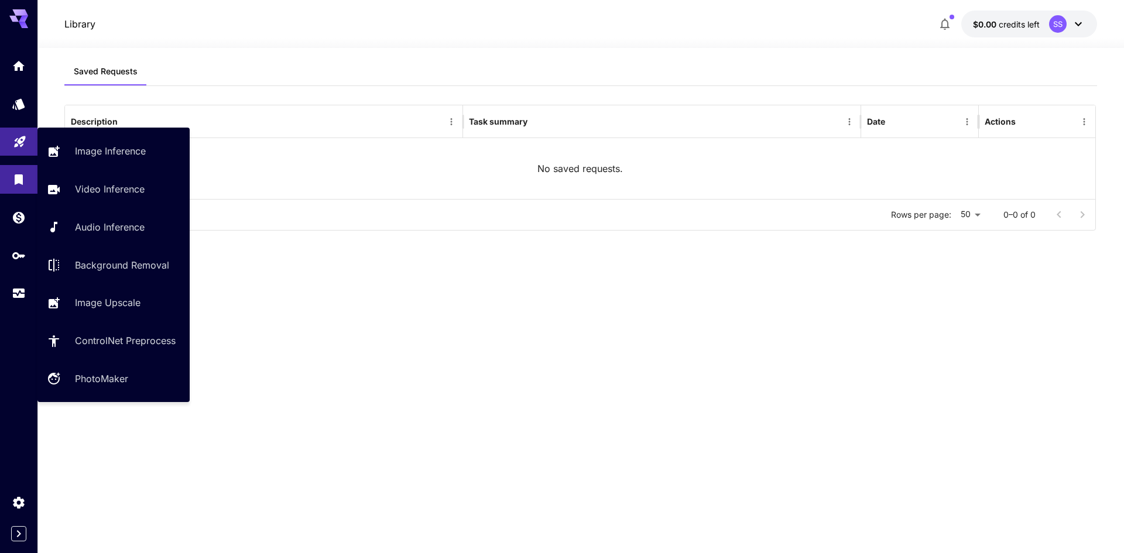
click at [14, 128] on link at bounding box center [18, 142] width 37 height 29
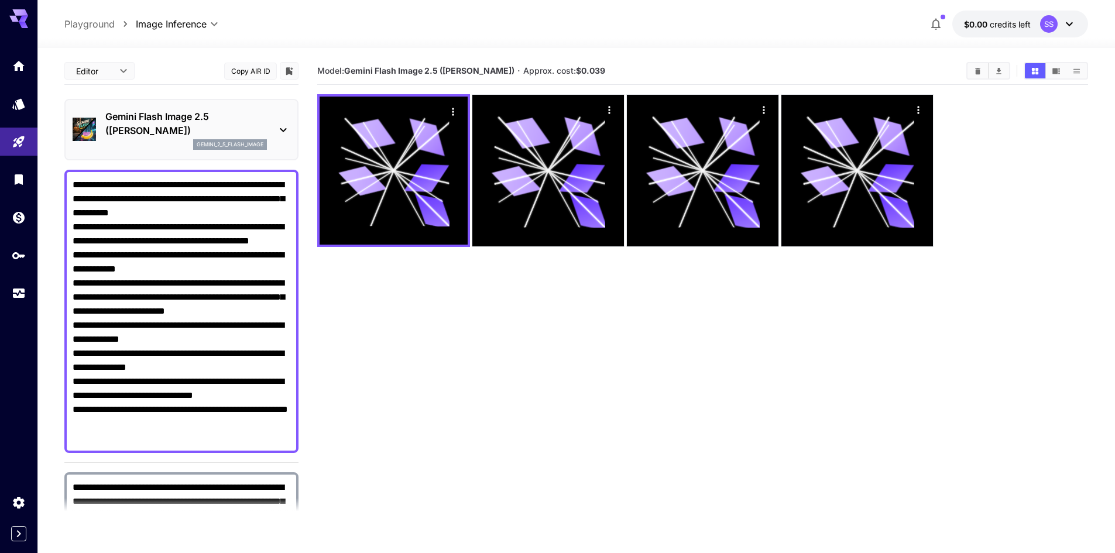
click at [22, 44] on div at bounding box center [18, 170] width 37 height 285
click at [981, 19] on span "$0.00" at bounding box center [977, 24] width 26 height 10
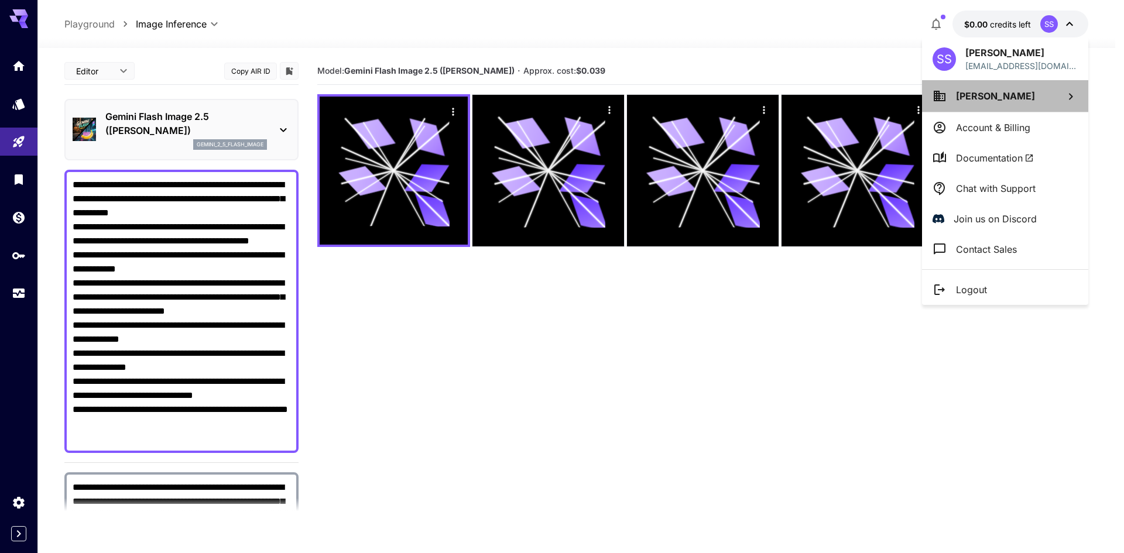
click at [1015, 104] on li "[PERSON_NAME]" at bounding box center [1005, 96] width 166 height 32
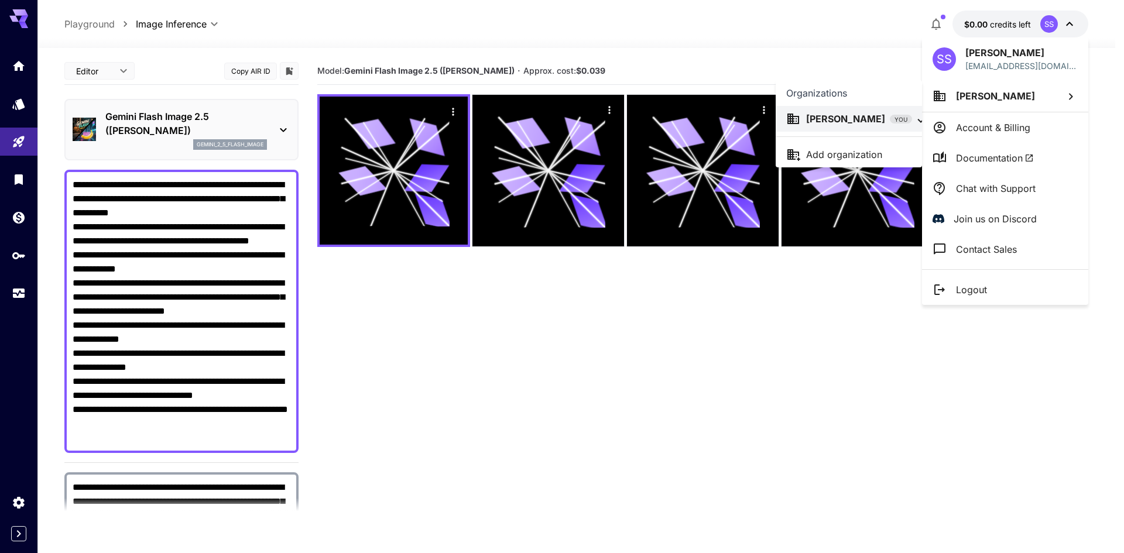
click at [1010, 133] on div at bounding box center [562, 276] width 1124 height 553
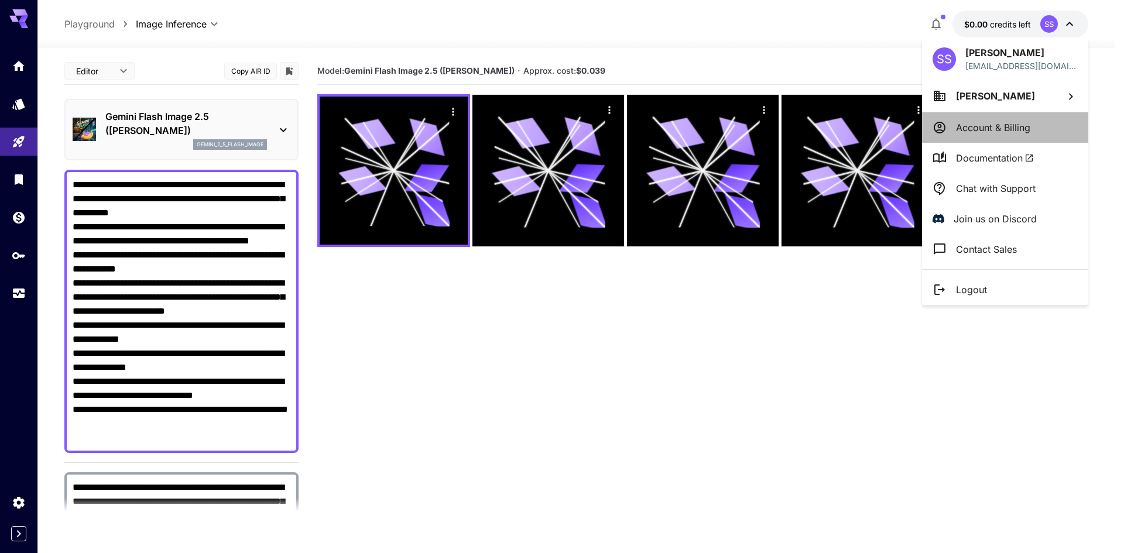
click at [1010, 133] on p "Account & Billing" at bounding box center [993, 128] width 74 height 14
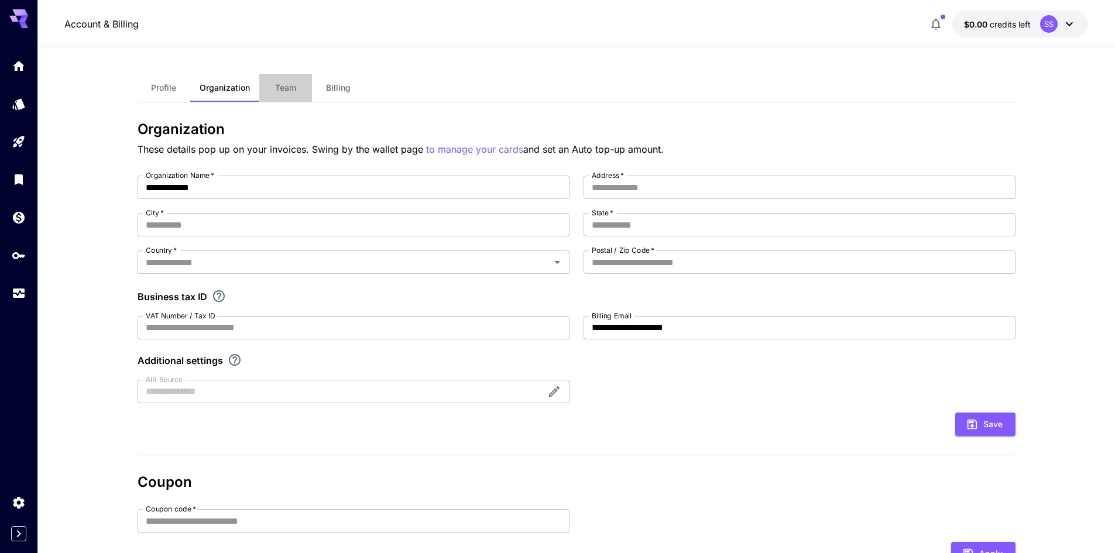
click at [284, 90] on span "Team" at bounding box center [285, 88] width 21 height 11
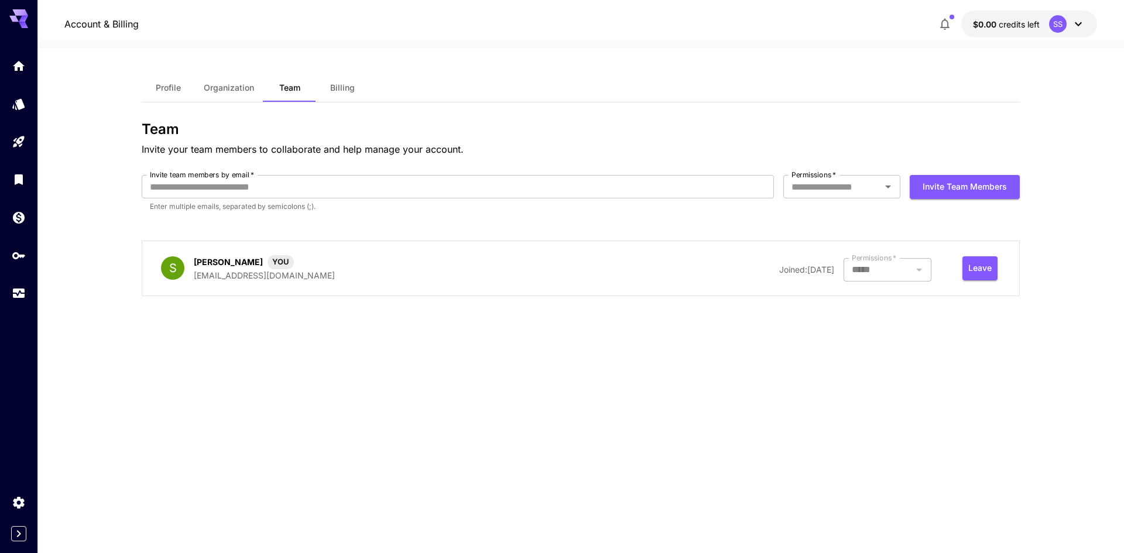
click at [881, 272] on div at bounding box center [887, 269] width 88 height 23
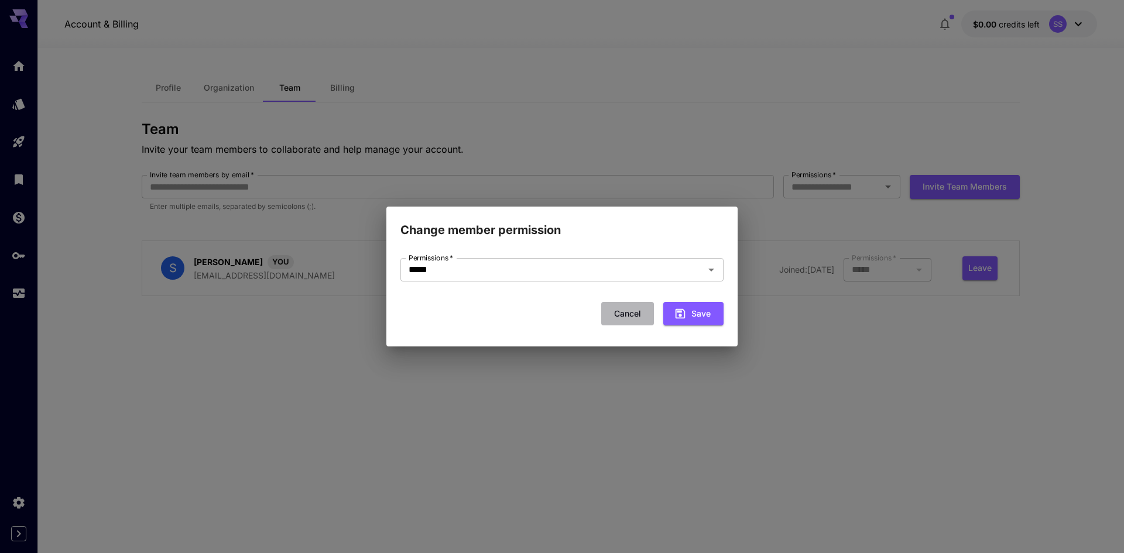
click at [626, 311] on button "Cancel" at bounding box center [627, 314] width 53 height 24
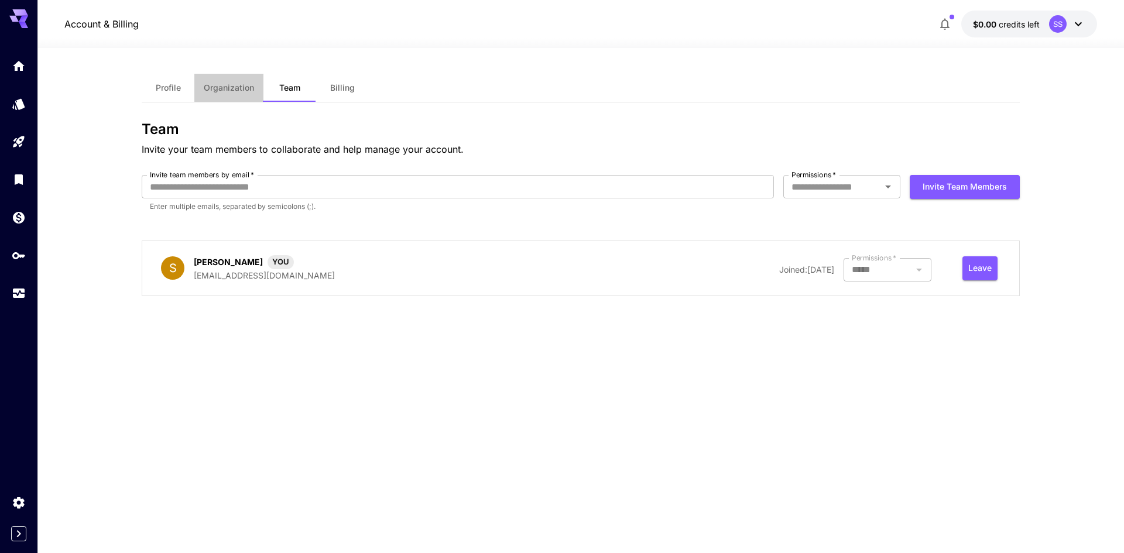
click at [219, 88] on span "Organization" at bounding box center [229, 88] width 50 height 11
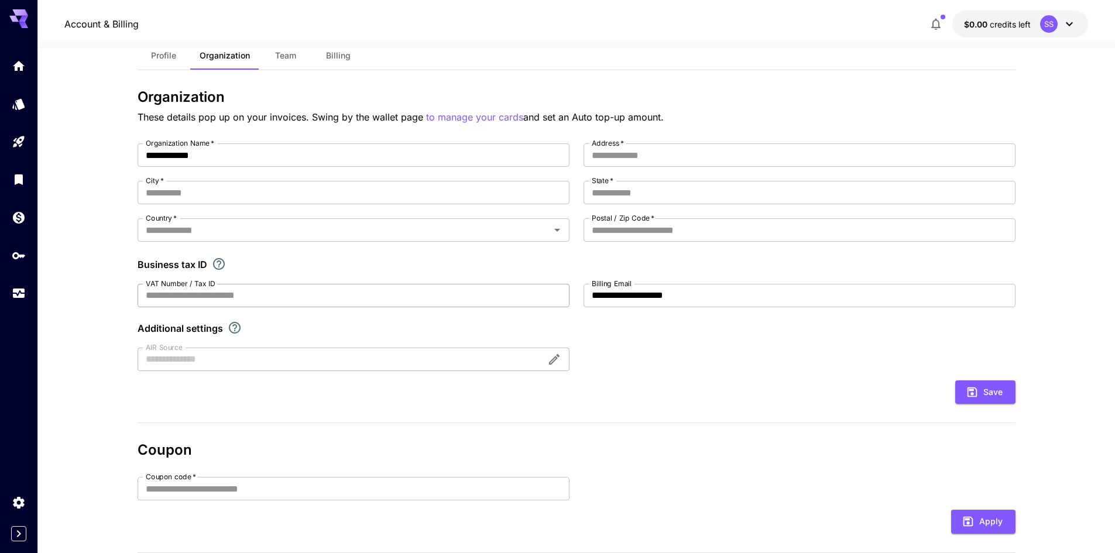
scroll to position [6, 0]
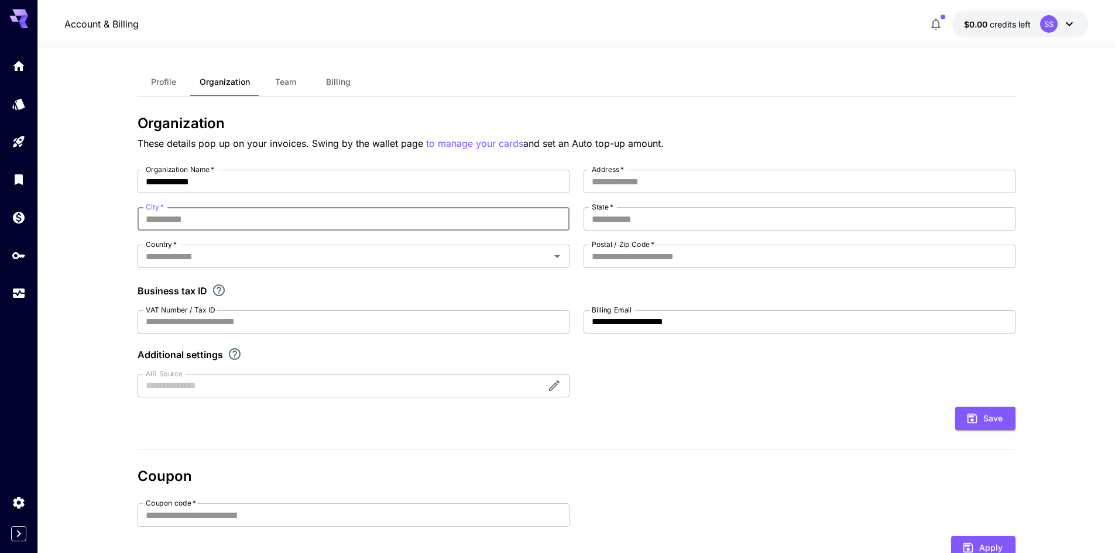
drag, startPoint x: 256, startPoint y: 224, endPoint x: 610, endPoint y: 171, distance: 358.0
click at [610, 171] on div "**********" at bounding box center [577, 284] width 878 height 228
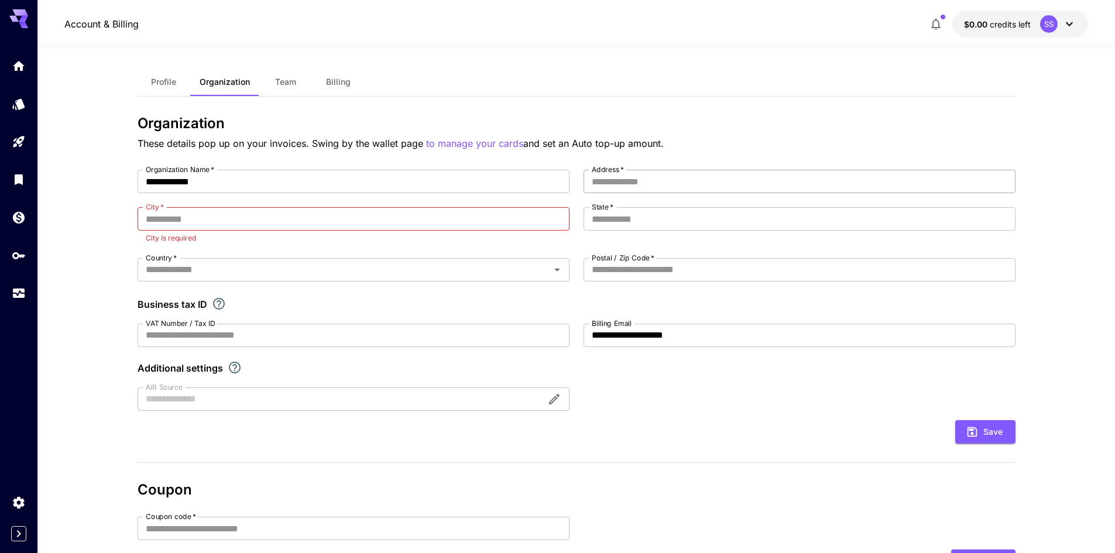
drag, startPoint x: 610, startPoint y: 171, endPoint x: 608, endPoint y: 181, distance: 9.7
click at [608, 181] on div "Address   * Address   *" at bounding box center [799, 181] width 432 height 23
click at [608, 181] on input "Address   *" at bounding box center [799, 181] width 432 height 23
type input "******"
click at [607, 221] on input "State   *" at bounding box center [799, 218] width 432 height 23
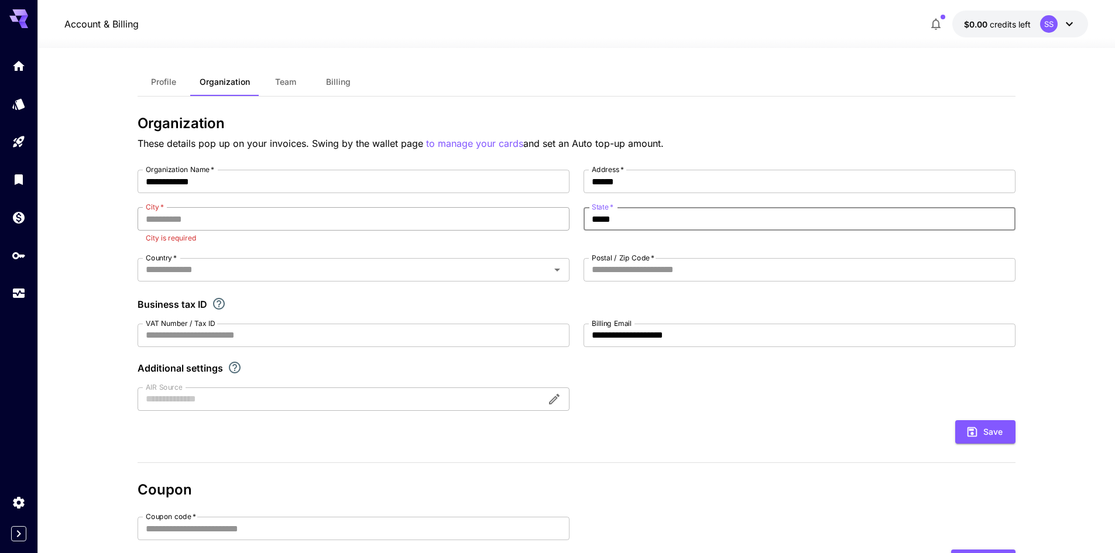
type input "*****"
click at [526, 218] on input "City   *" at bounding box center [354, 218] width 432 height 23
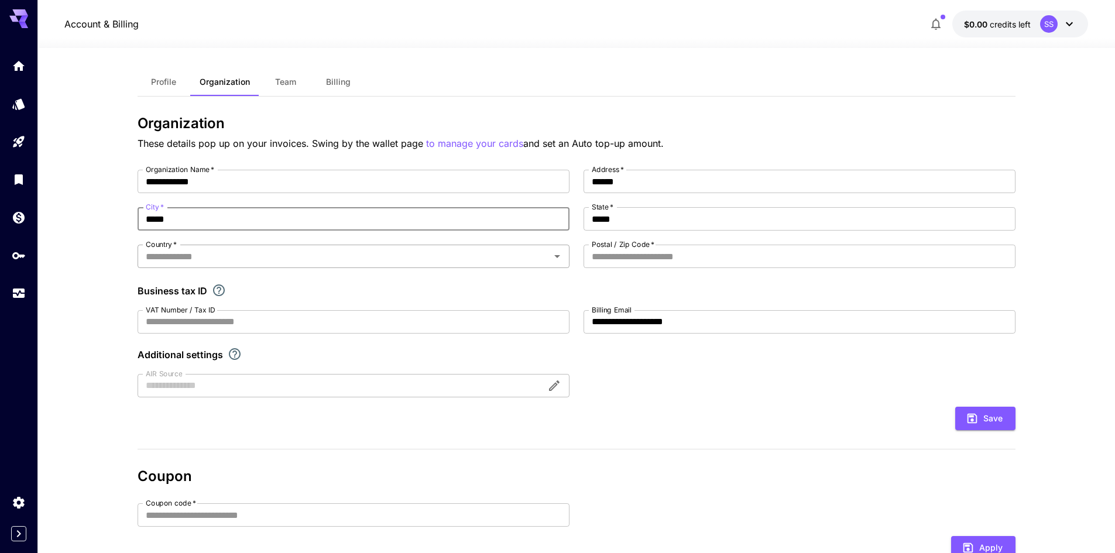
type input "*****"
click at [506, 255] on input "Country   *" at bounding box center [344, 256] width 406 height 16
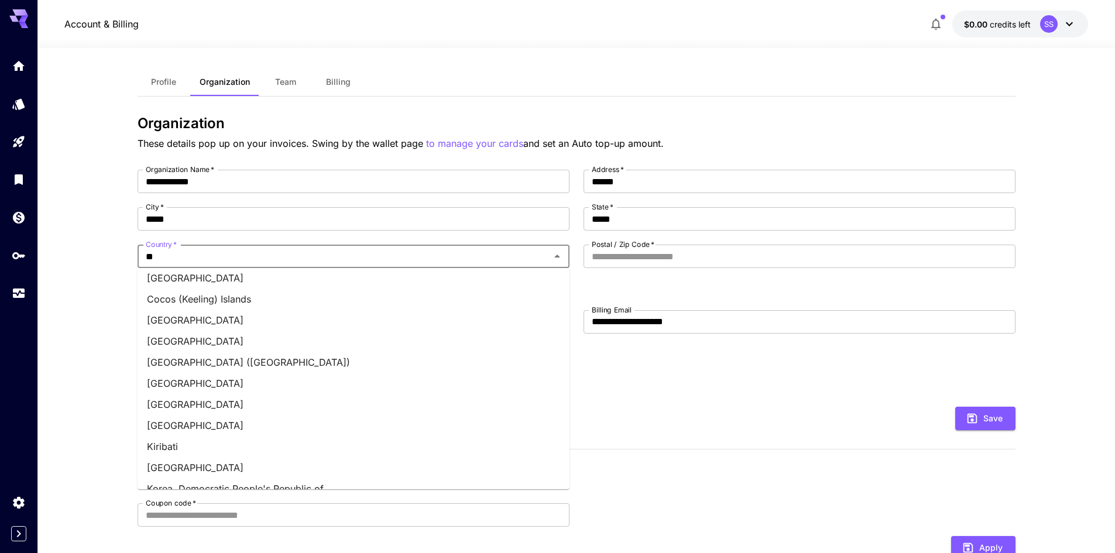
scroll to position [0, 0]
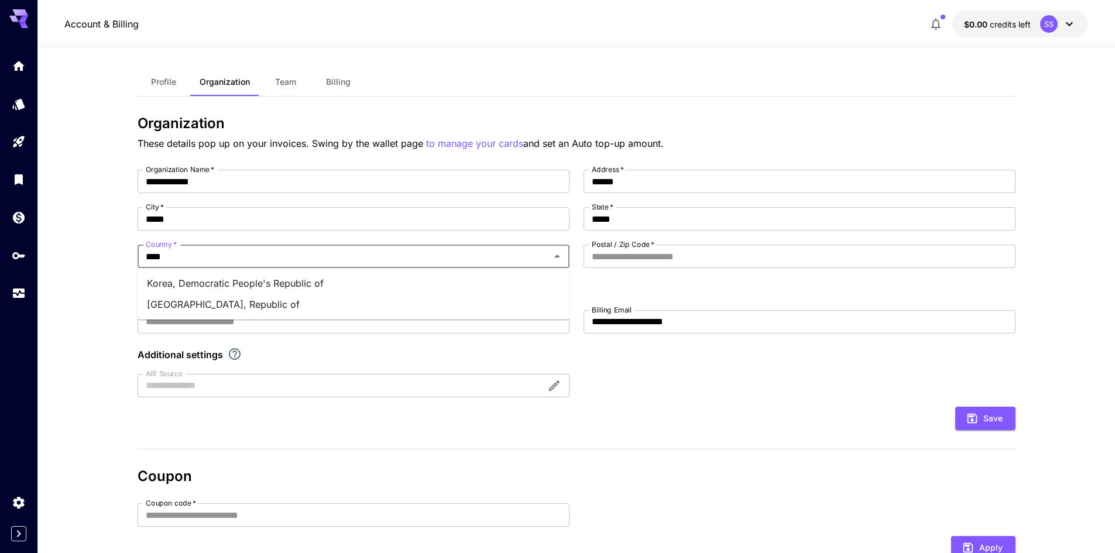
type input "*****"
click at [361, 302] on li "[GEOGRAPHIC_DATA], Republic of" at bounding box center [354, 304] width 432 height 21
click at [362, 300] on div "**********" at bounding box center [577, 284] width 878 height 228
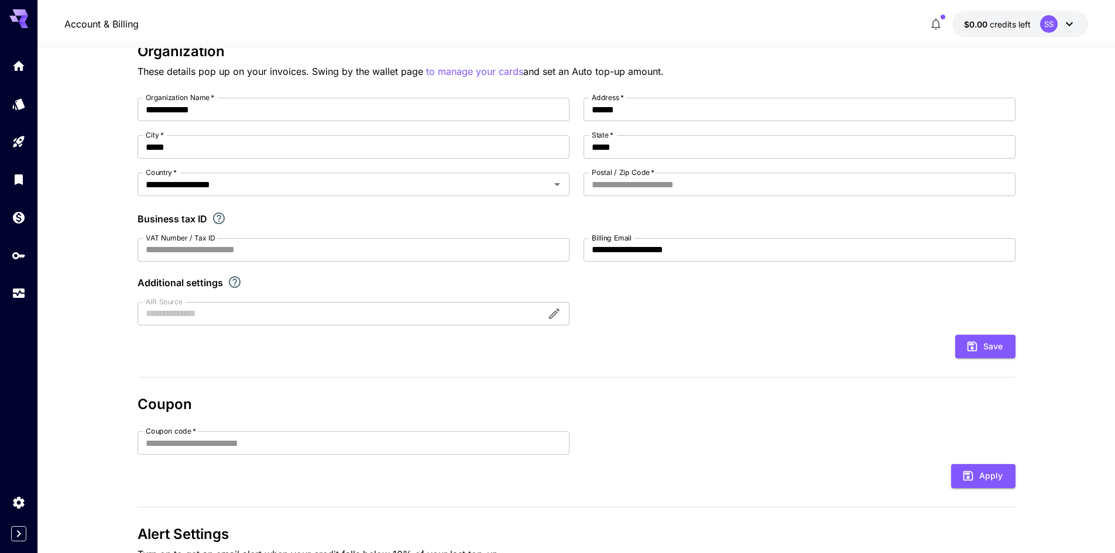
scroll to position [78, 0]
click at [638, 183] on input "Postal / Zip Code   *" at bounding box center [799, 183] width 432 height 23
type input "*****"
click at [664, 331] on form "**********" at bounding box center [577, 227] width 878 height 260
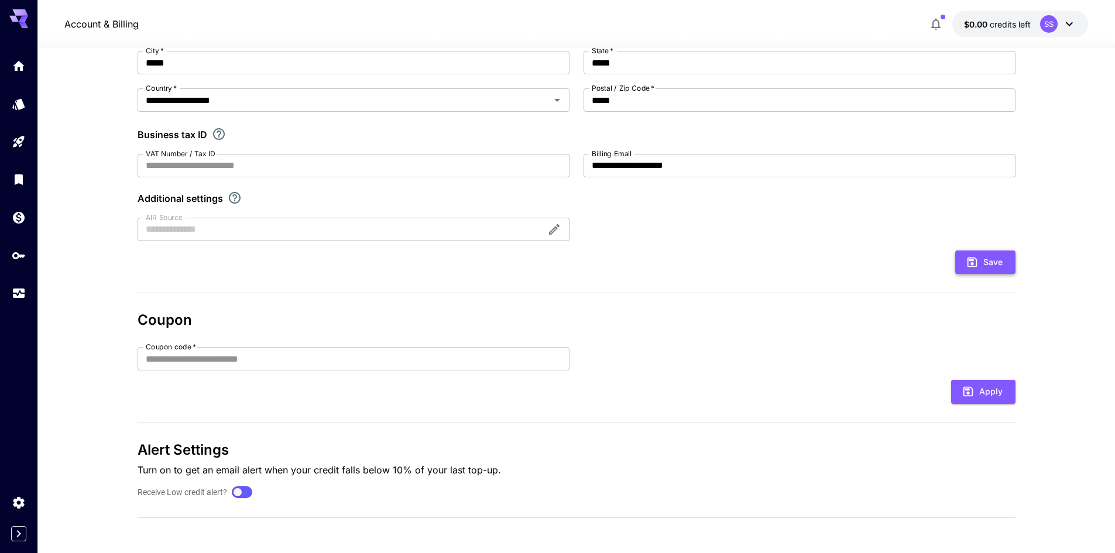
click at [968, 267] on icon "submit" at bounding box center [972, 262] width 13 height 13
type input "******"
type input "*****"
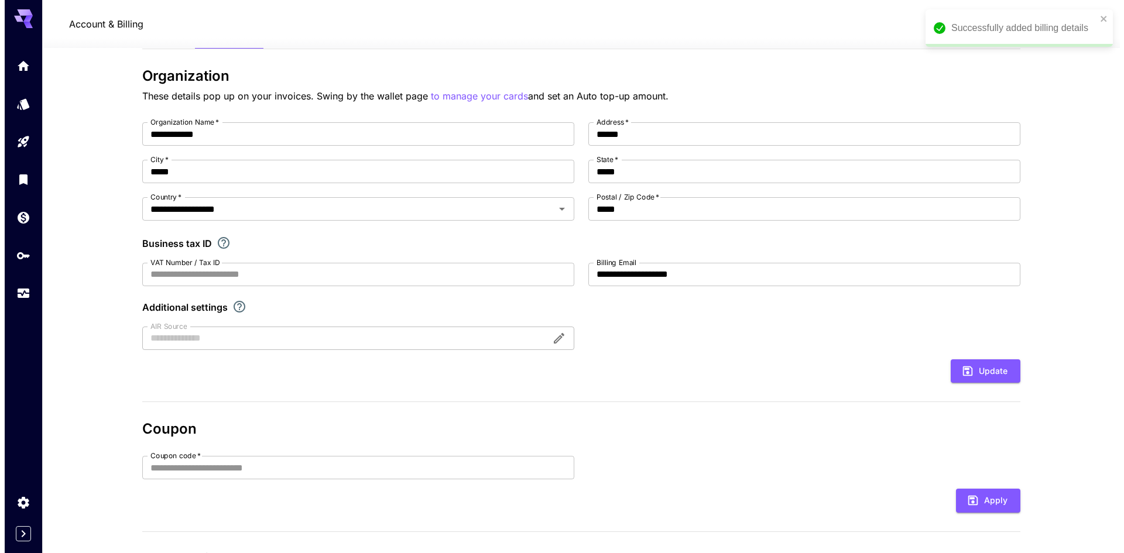
scroll to position [0, 0]
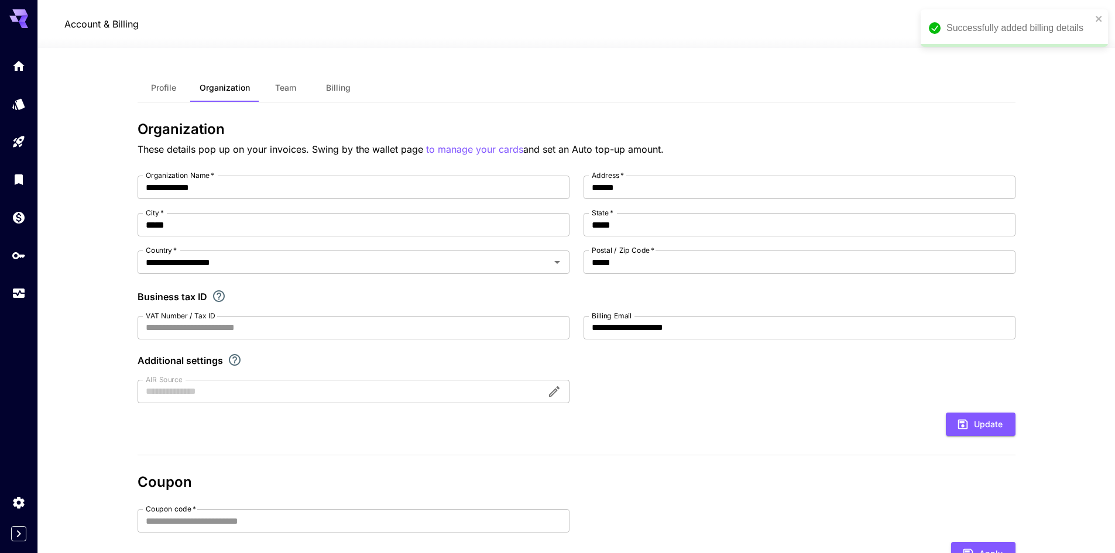
click at [176, 90] on span "Profile" at bounding box center [163, 88] width 25 height 11
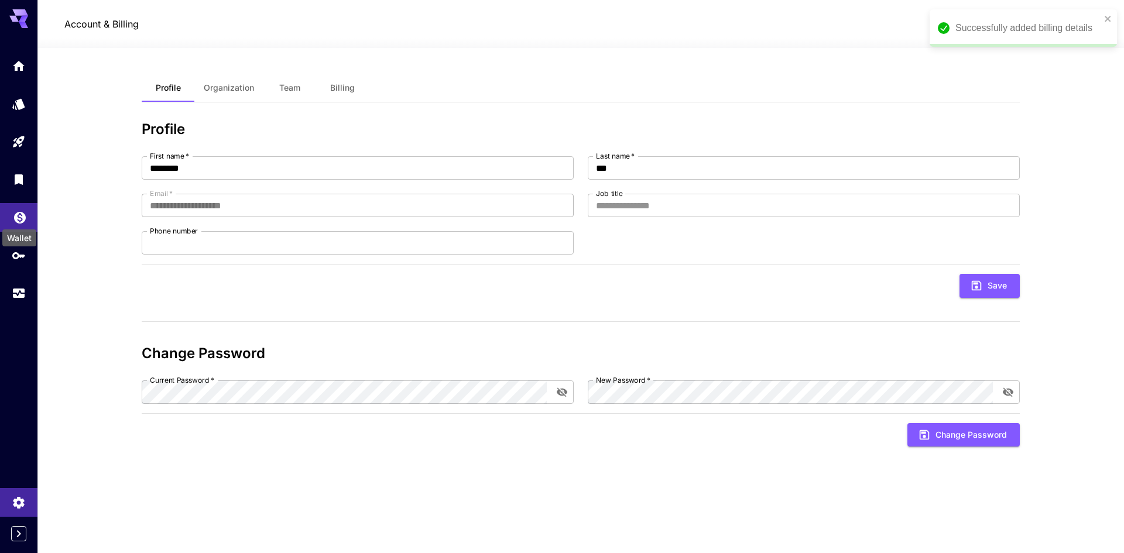
click at [20, 220] on icon "Wallet" at bounding box center [20, 215] width 12 height 12
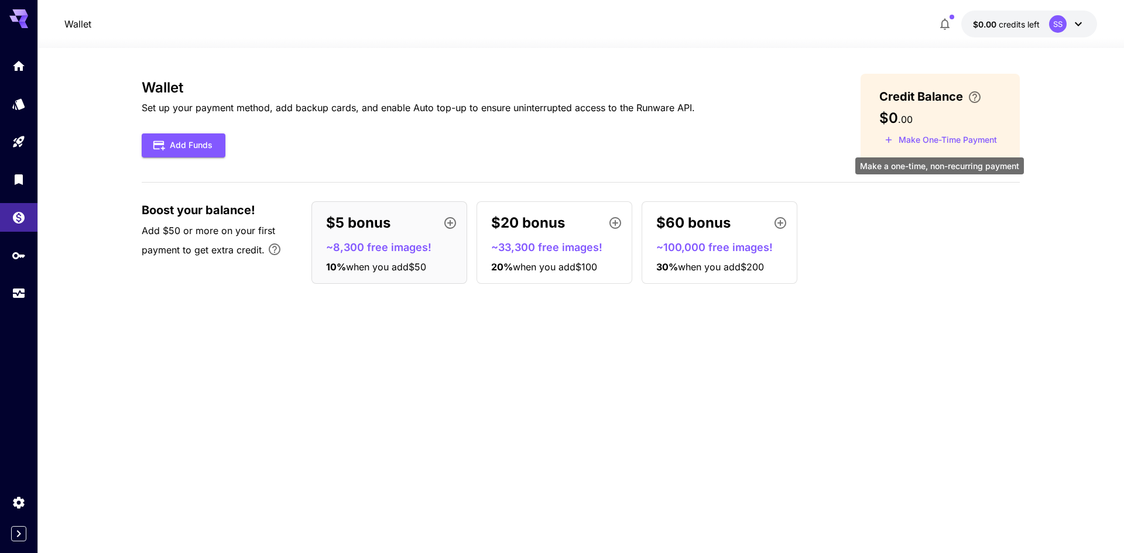
click at [950, 146] on button "Make One-Time Payment" at bounding box center [940, 140] width 123 height 18
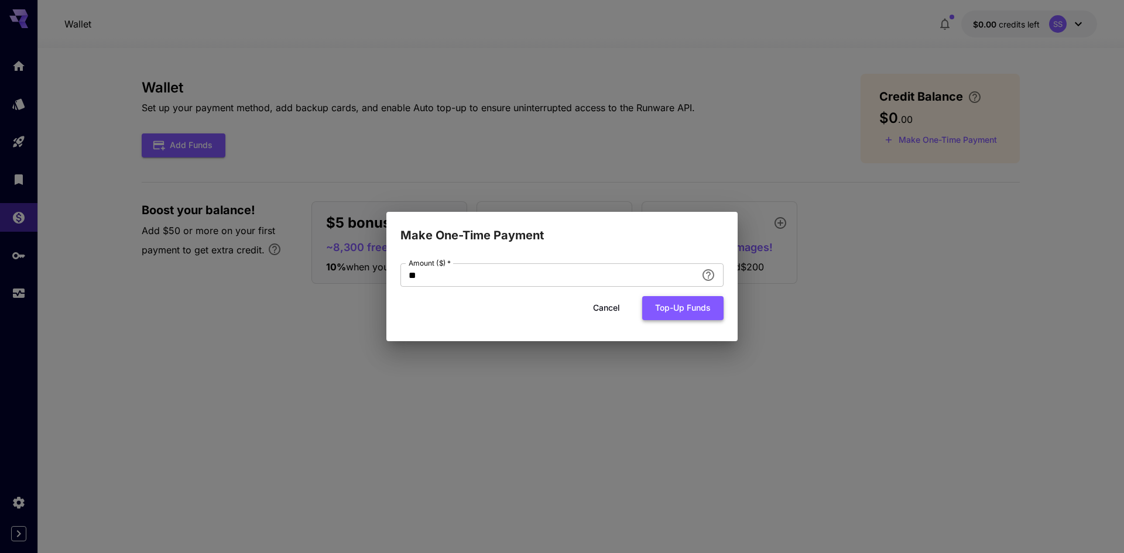
click at [675, 318] on button "Top-up funds" at bounding box center [682, 308] width 81 height 24
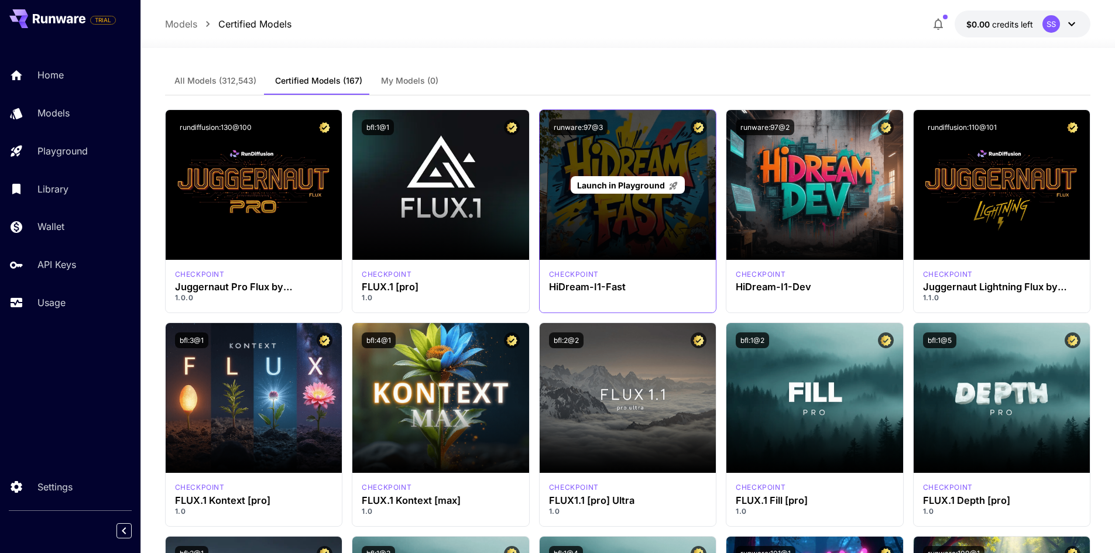
click at [653, 201] on div "Launch in Playground" at bounding box center [628, 185] width 177 height 150
